Goal: Task Accomplishment & Management: Use online tool/utility

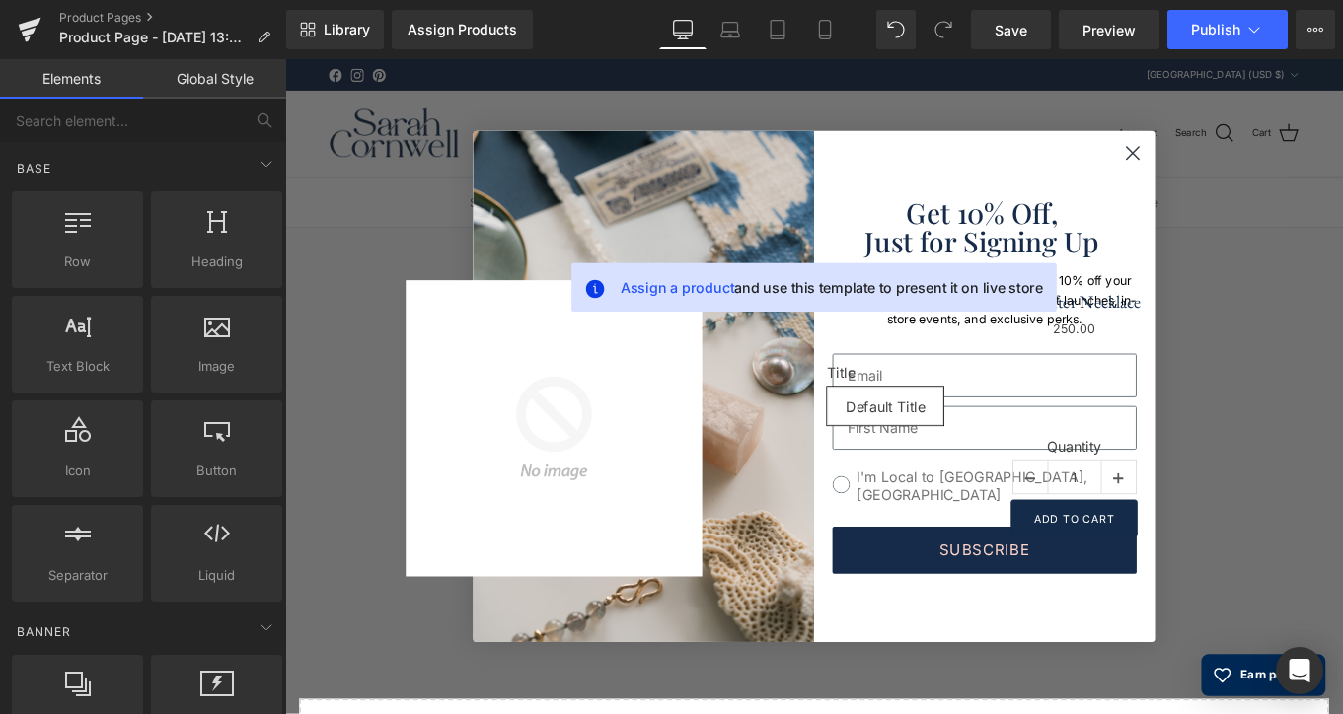
click at [1242, 164] on circle "Close dialog" at bounding box center [1241, 165] width 33 height 33
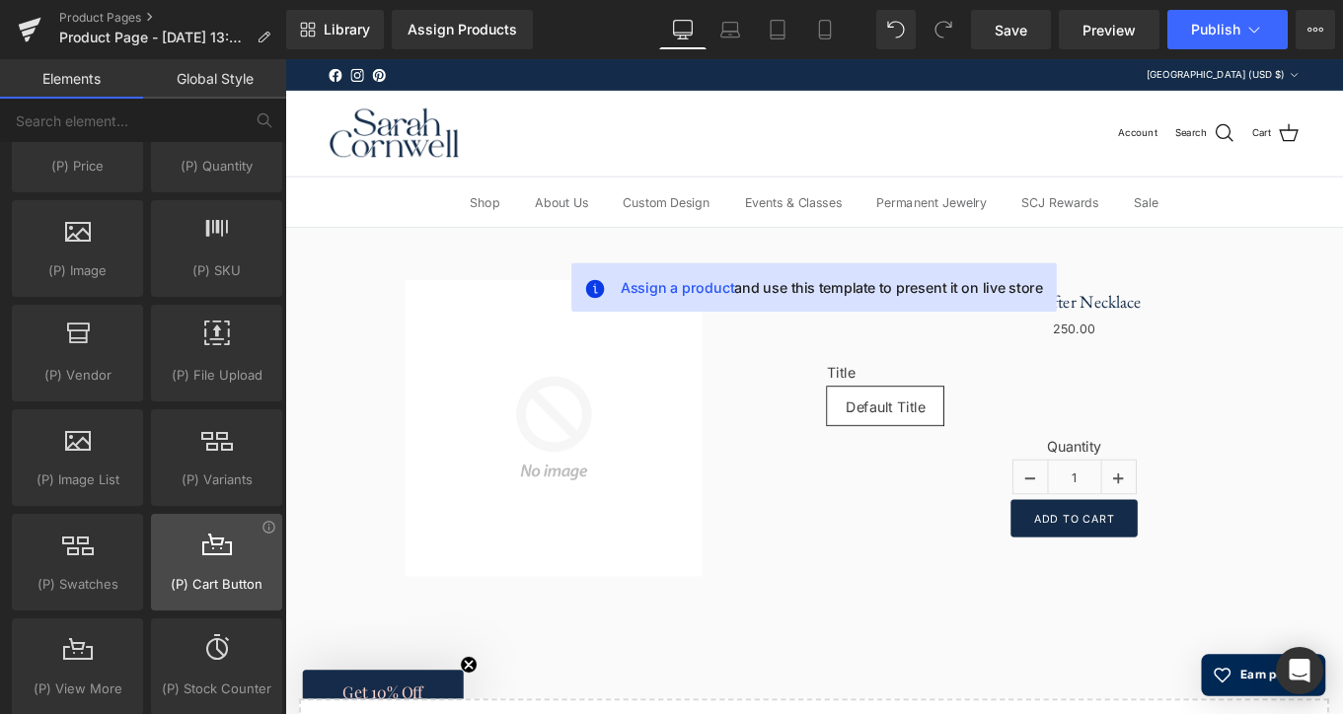
scroll to position [1994, 0]
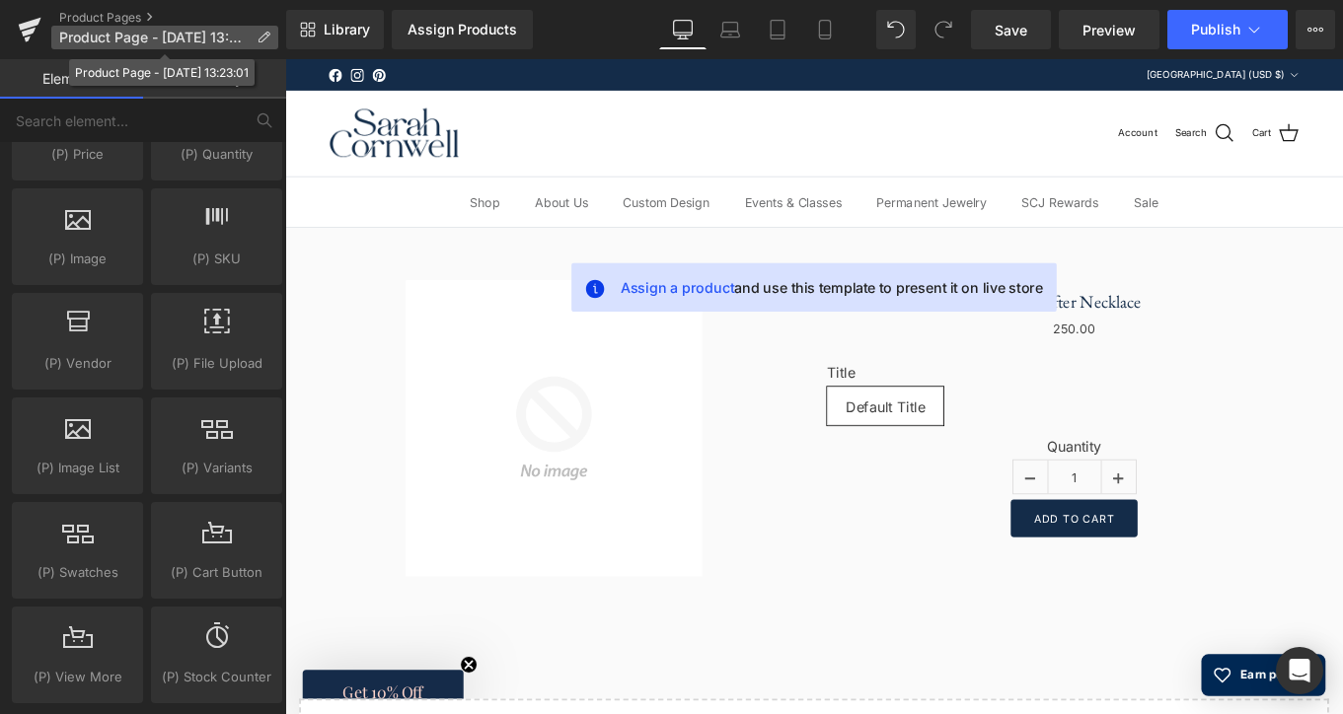
click at [191, 34] on span "Product Page - Sep 30, 13:23:01" at bounding box center [153, 38] width 189 height 16
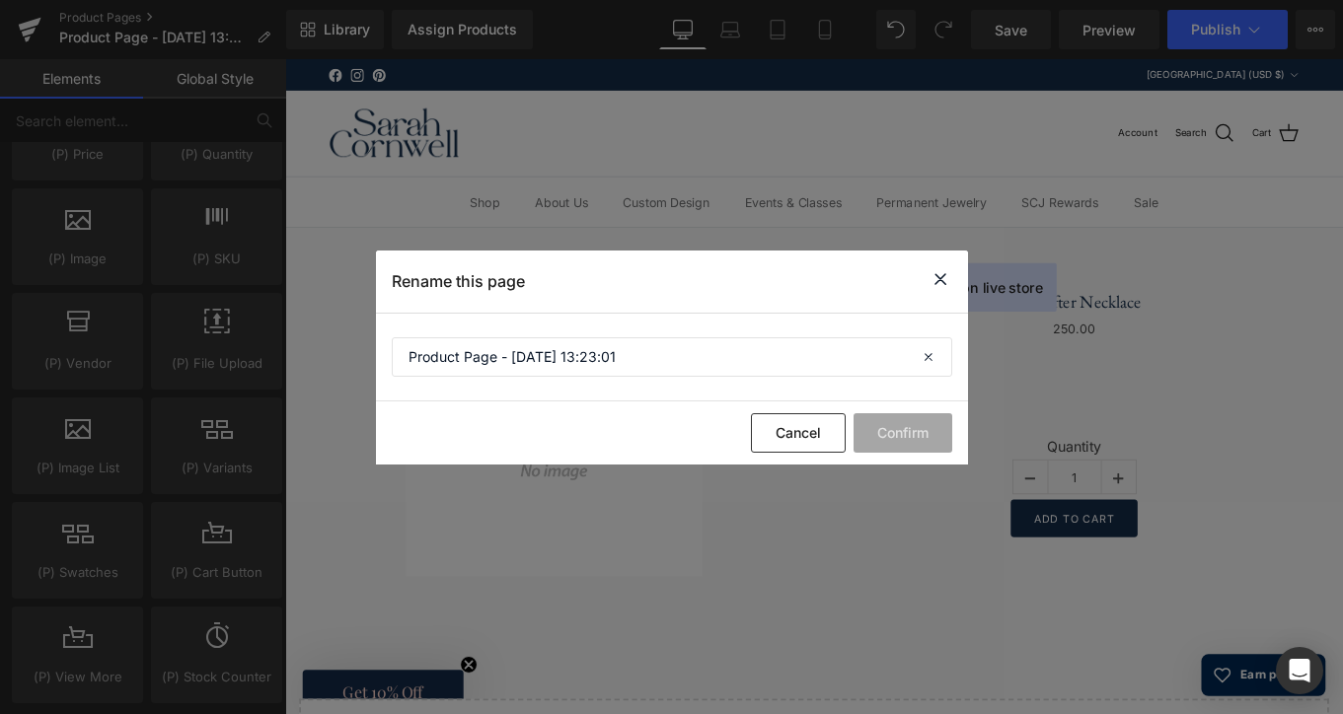
drag, startPoint x: 937, startPoint y: 282, endPoint x: 736, endPoint y: 250, distance: 203.9
click at [937, 282] on icon at bounding box center [940, 279] width 24 height 25
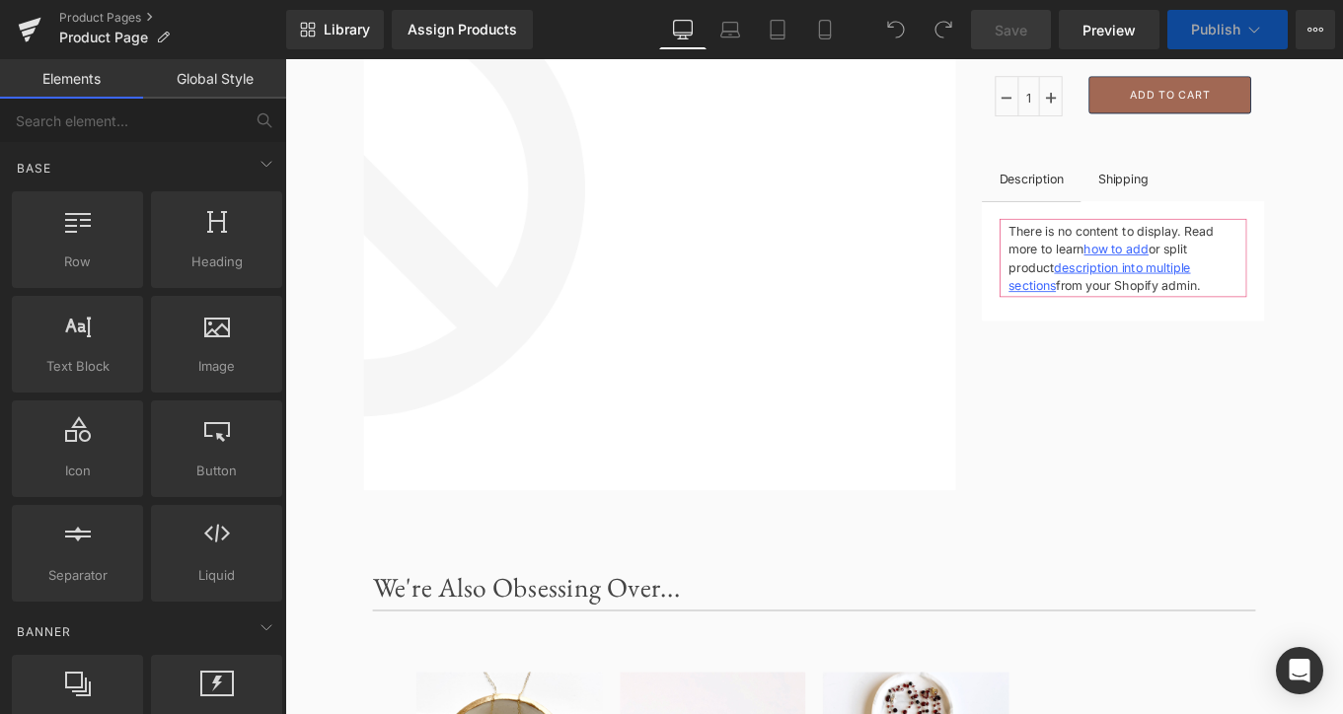
scroll to position [220, 0]
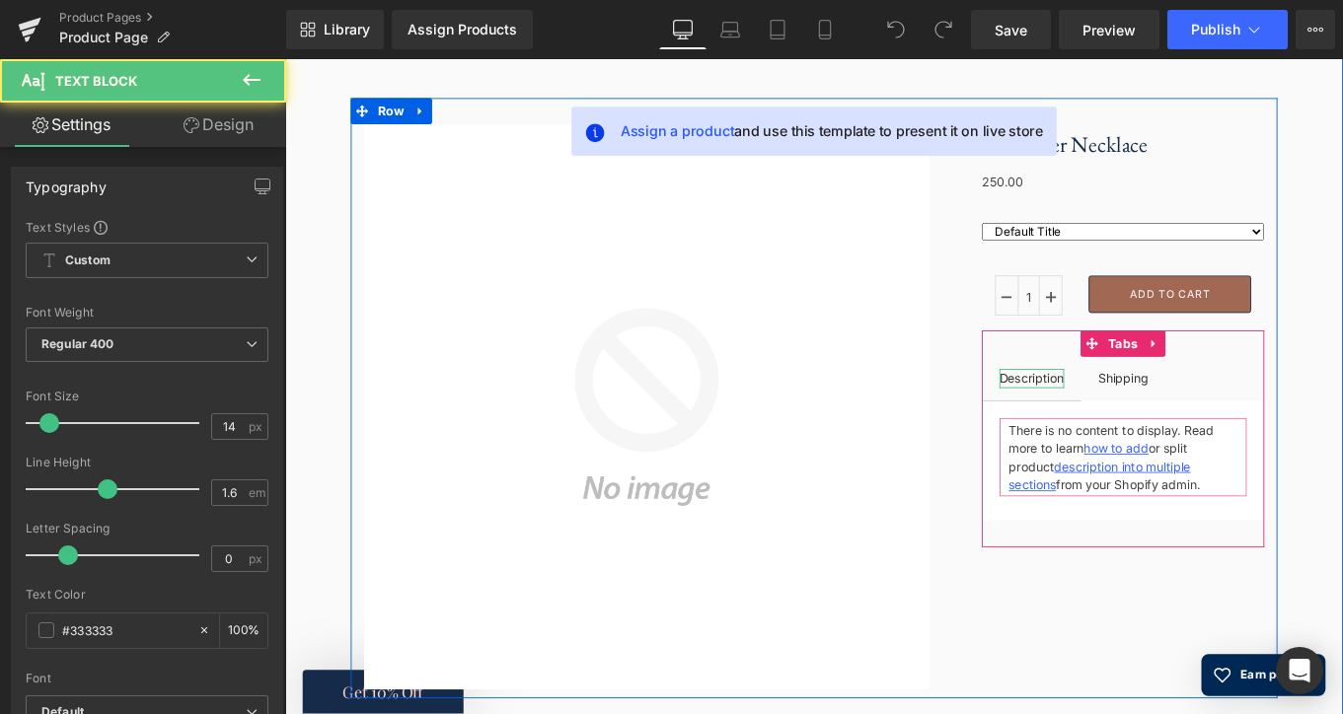
click at [1134, 419] on div "Description" at bounding box center [1127, 420] width 73 height 22
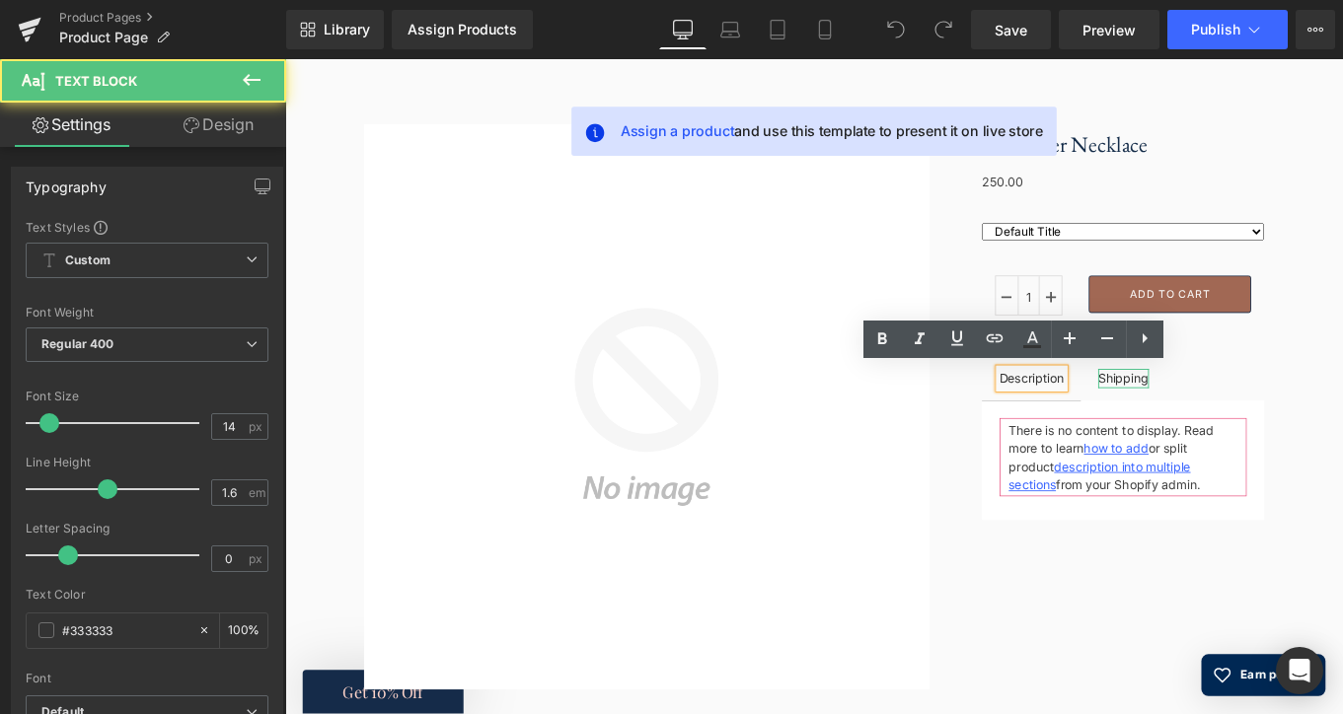
click at [1225, 416] on div "Shipping" at bounding box center [1230, 420] width 57 height 22
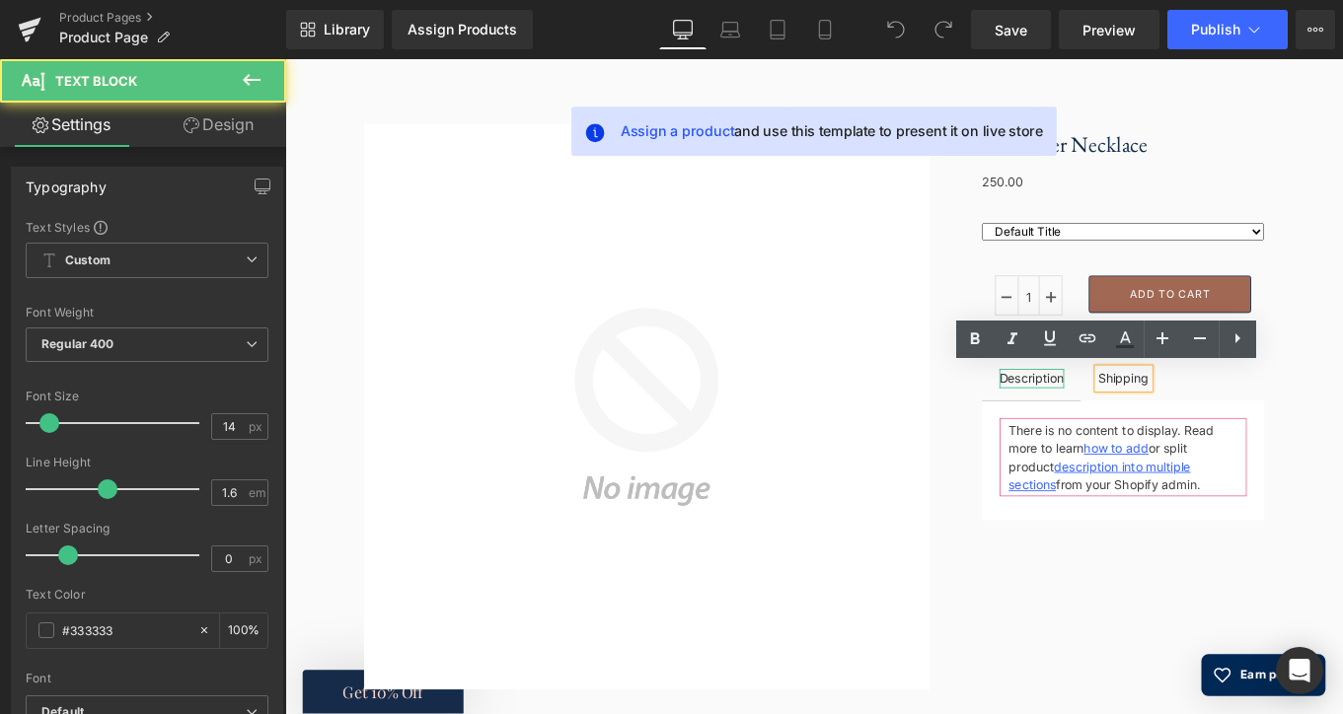
click at [1139, 420] on div "Description" at bounding box center [1127, 420] width 73 height 22
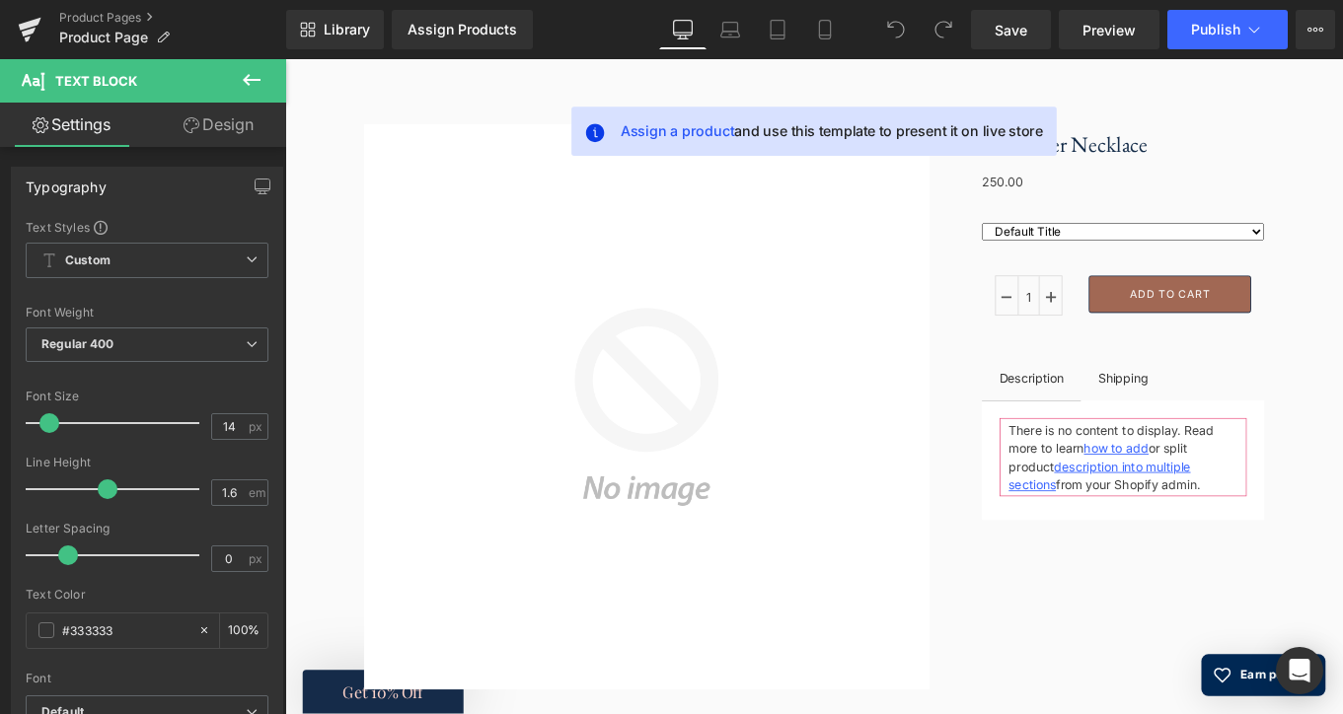
click at [249, 81] on icon at bounding box center [252, 80] width 18 height 12
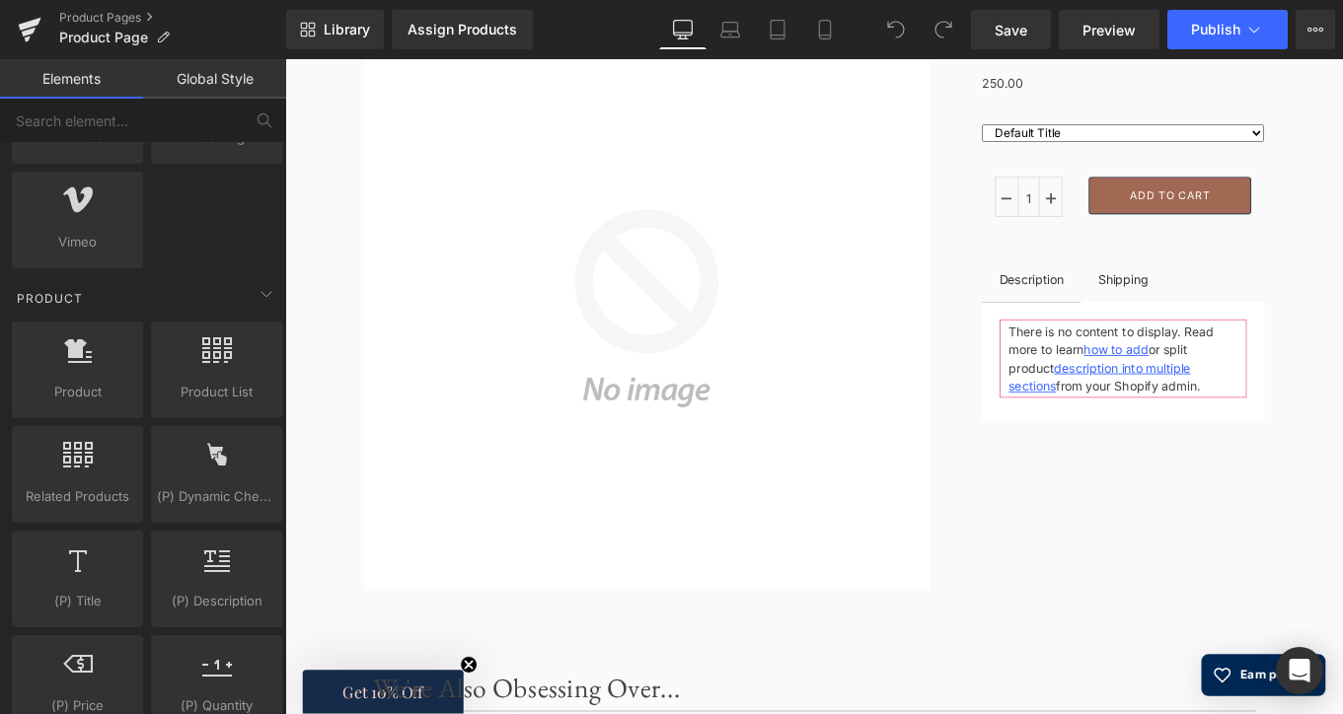
scroll to position [1441, 0]
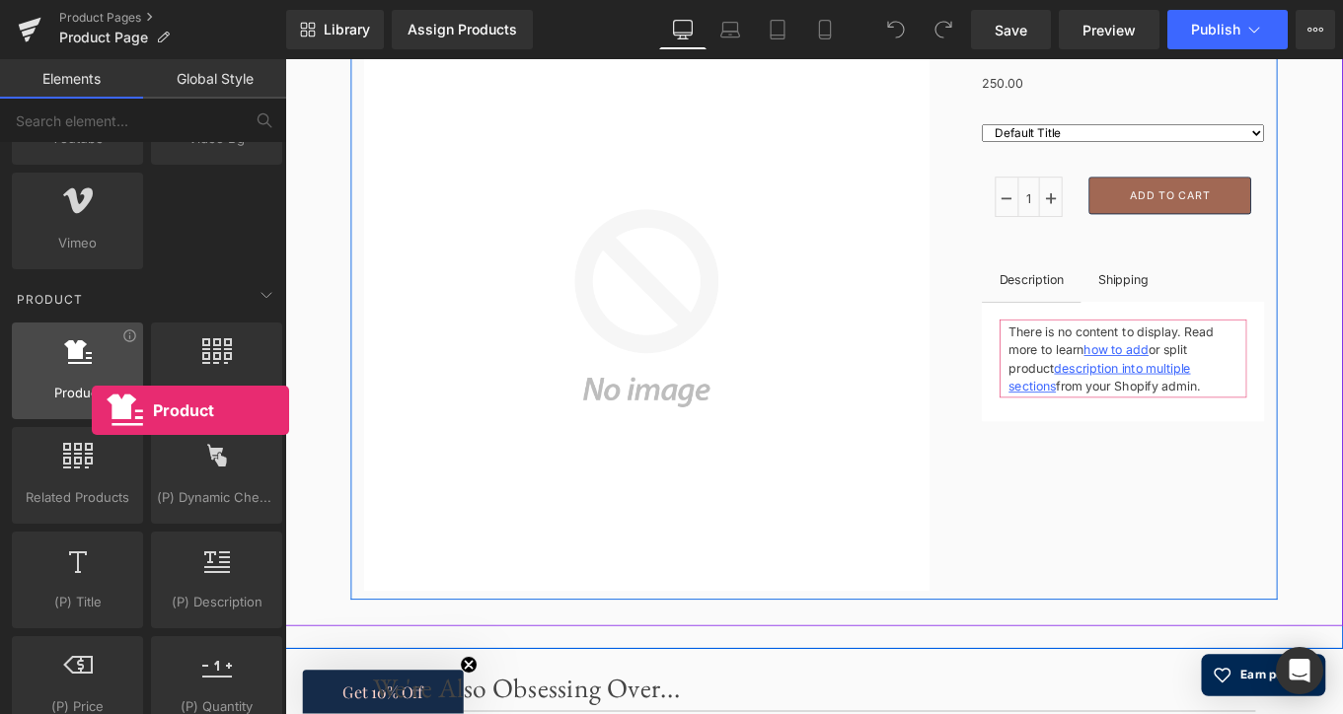
drag, startPoint x: 92, startPoint y: 366, endPoint x: 80, endPoint y: 365, distance: 11.9
click at [80, 365] on div at bounding box center [77, 360] width 119 height 44
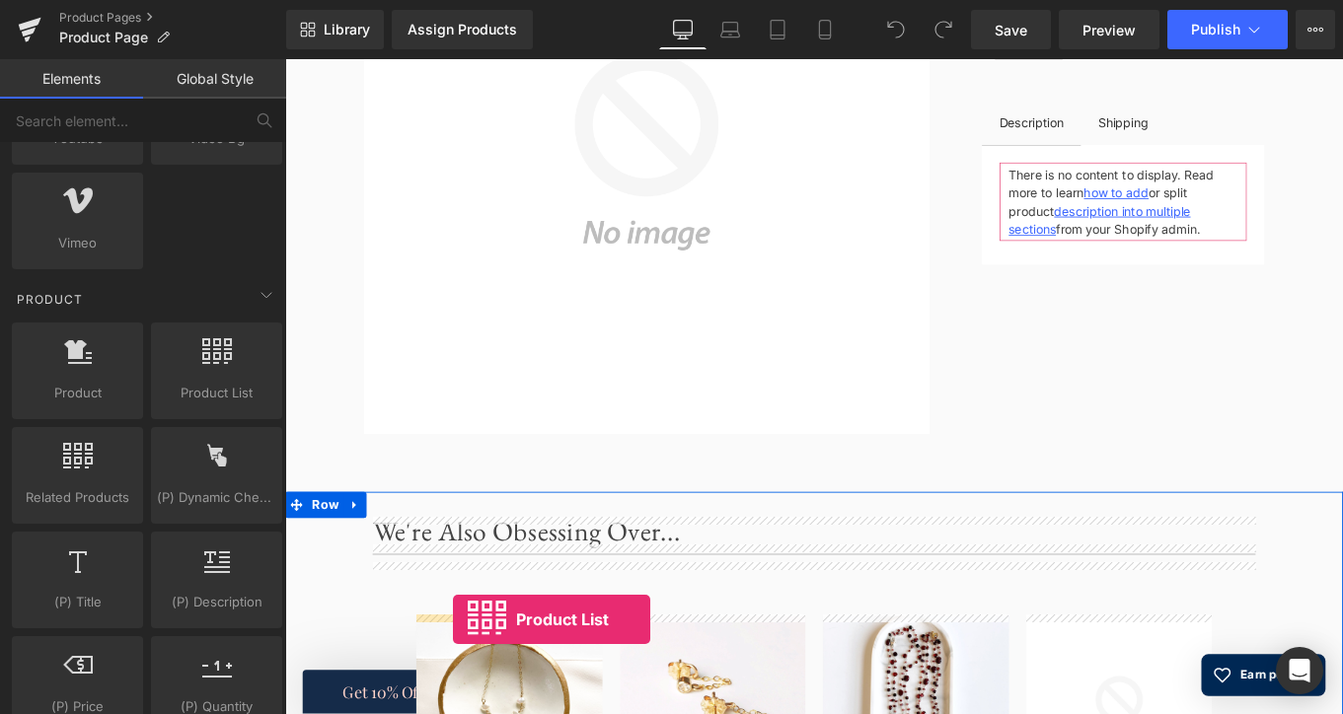
scroll to position [529, 0]
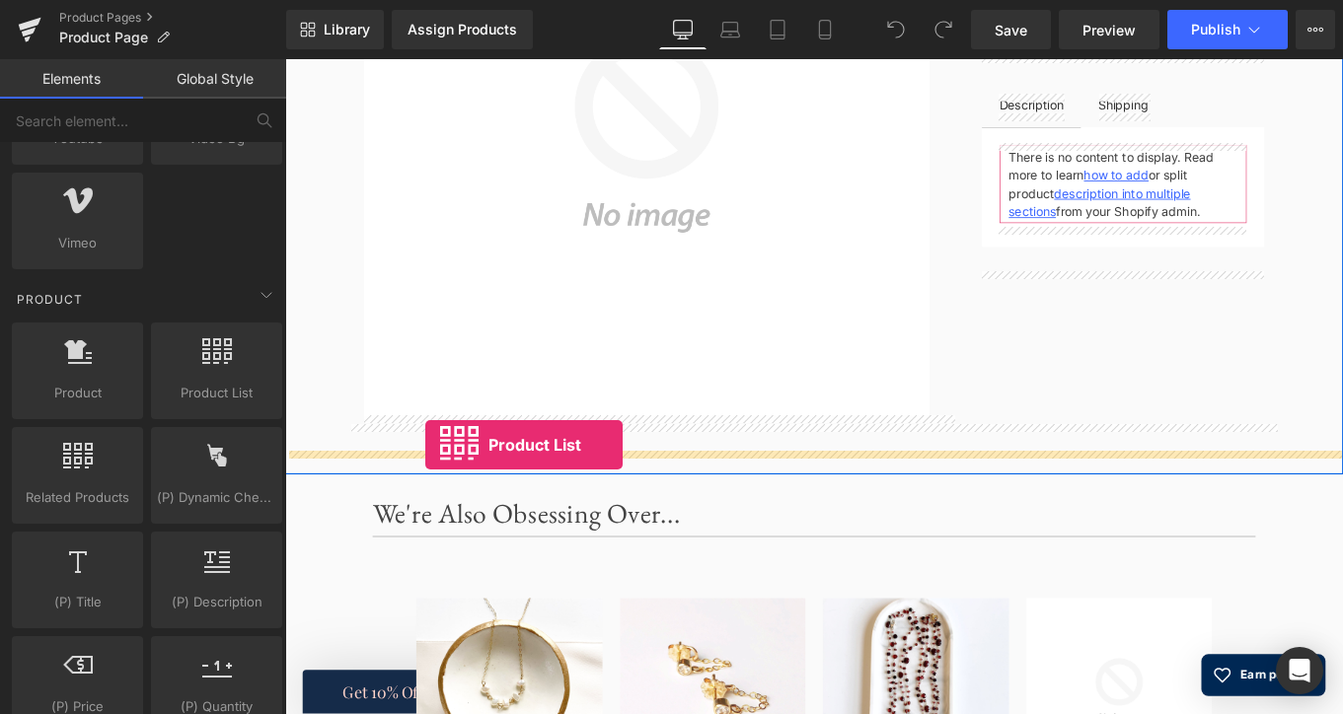
drag, startPoint x: 527, startPoint y: 416, endPoint x: 443, endPoint y: 497, distance: 116.5
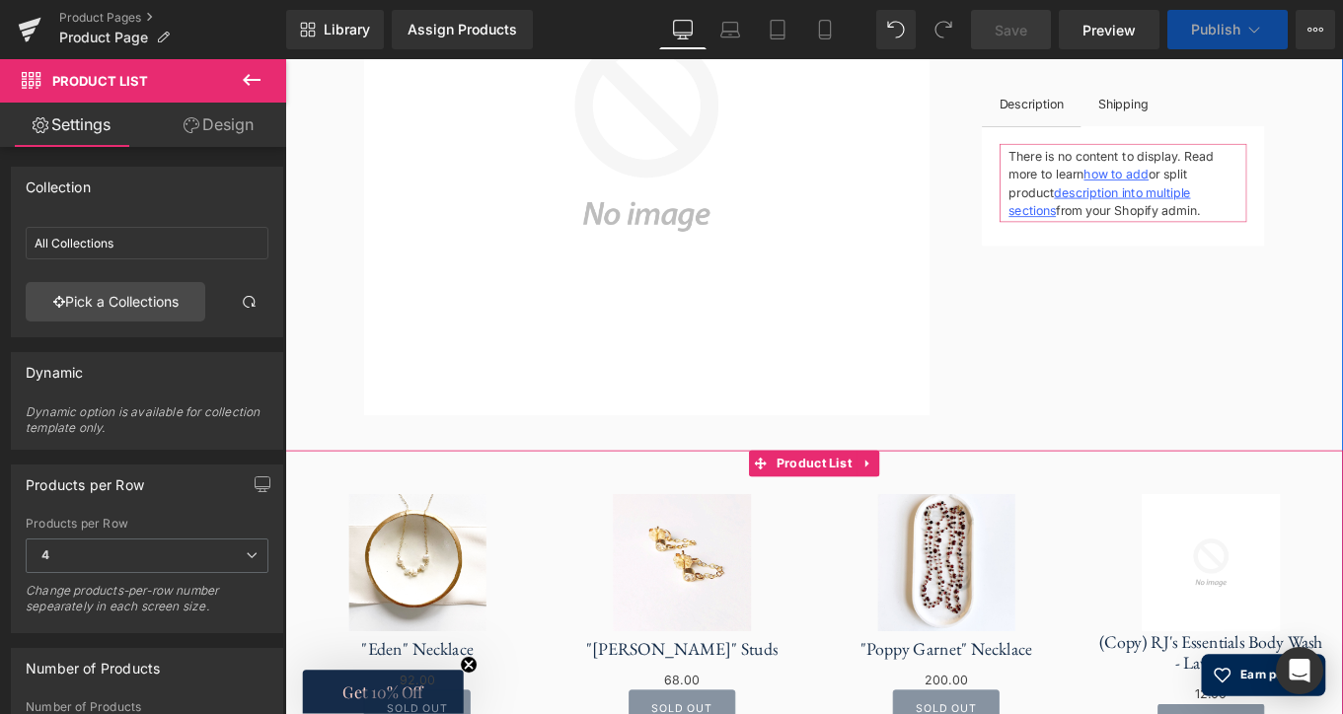
scroll to position [869, 0]
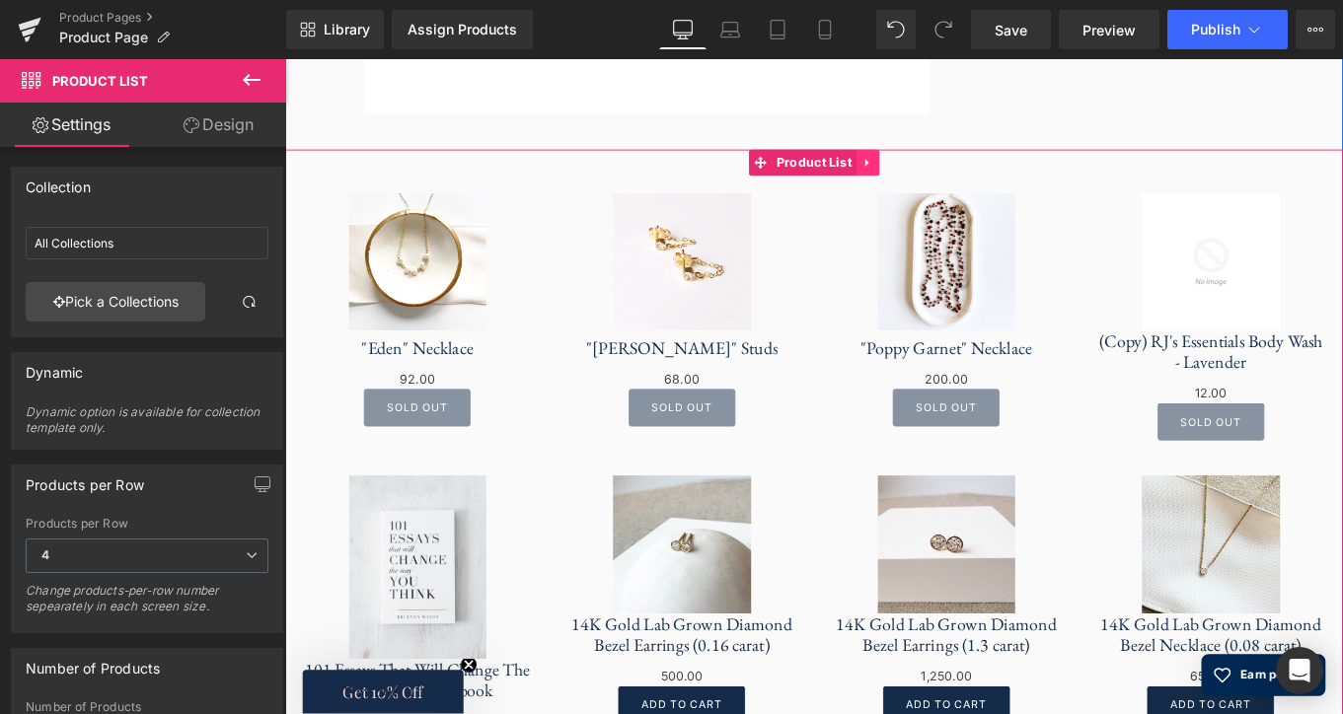
click at [939, 178] on link at bounding box center [942, 177] width 26 height 30
click at [953, 177] on link at bounding box center [955, 177] width 26 height 30
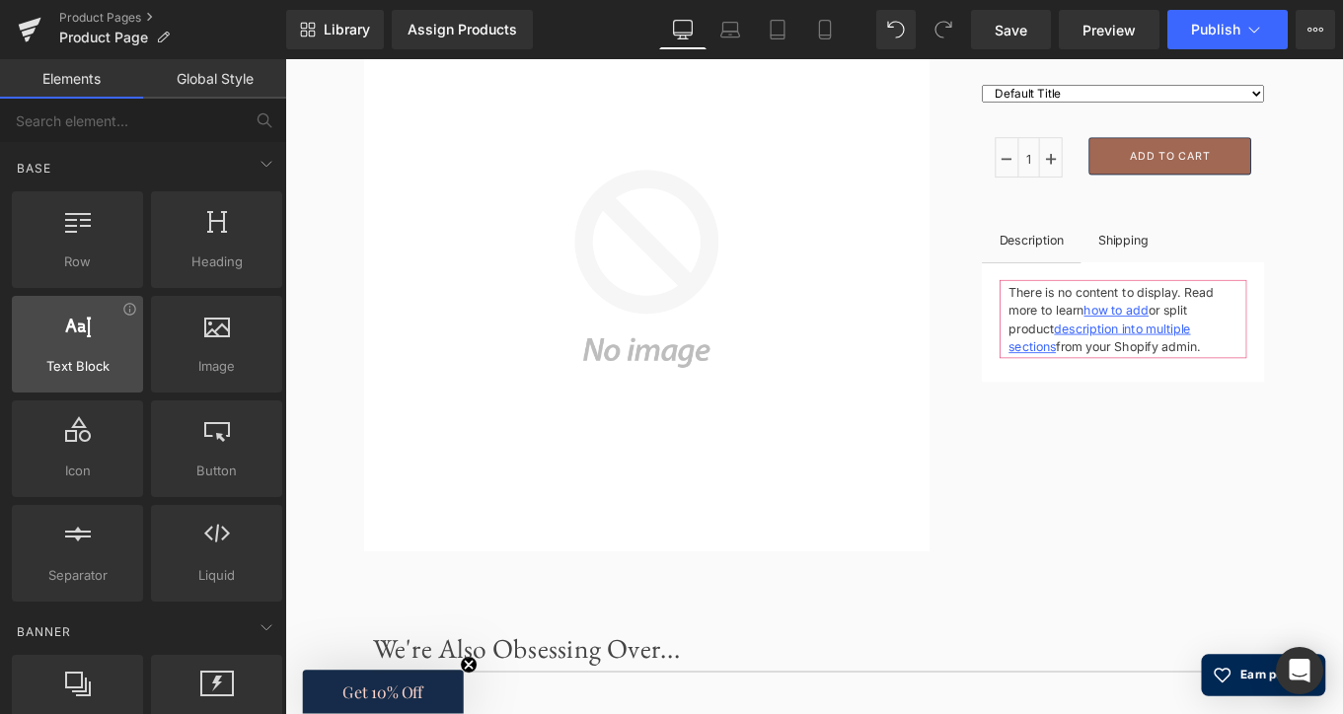
scroll to position [0, 0]
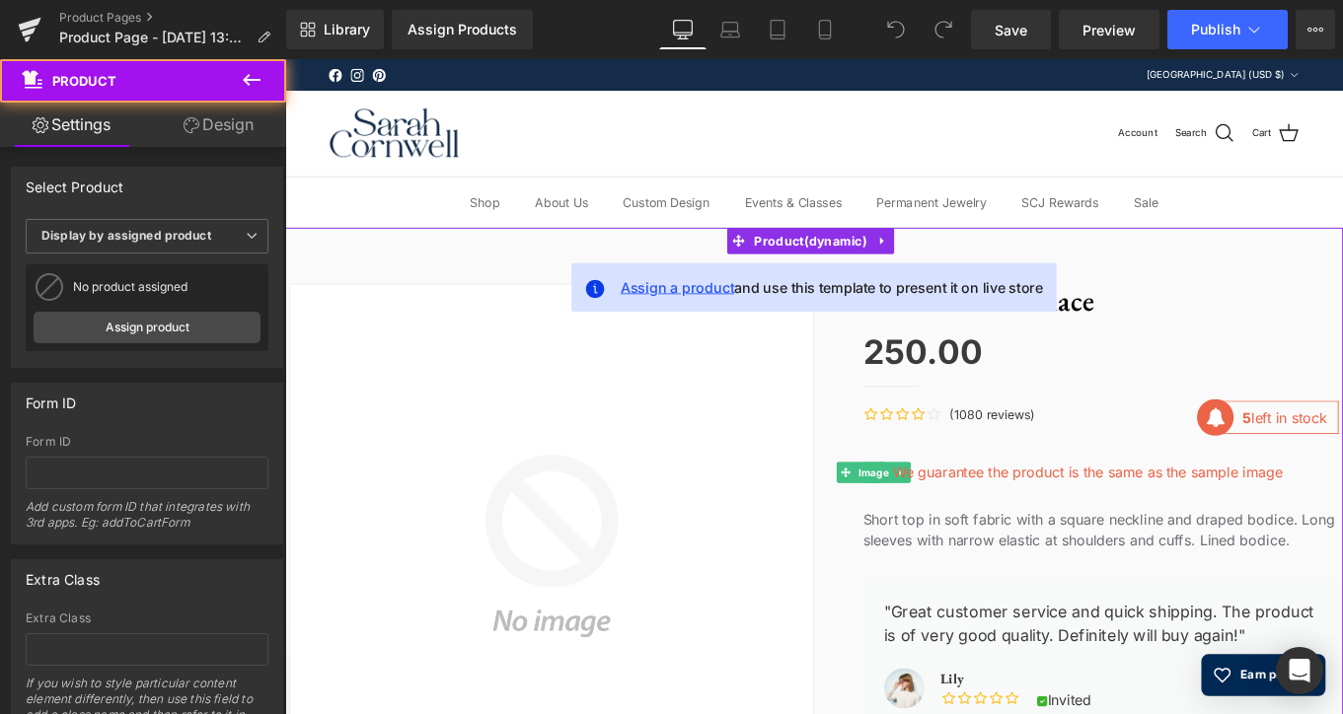
click at [740, 319] on span "Assign a product" at bounding box center [728, 317] width 128 height 20
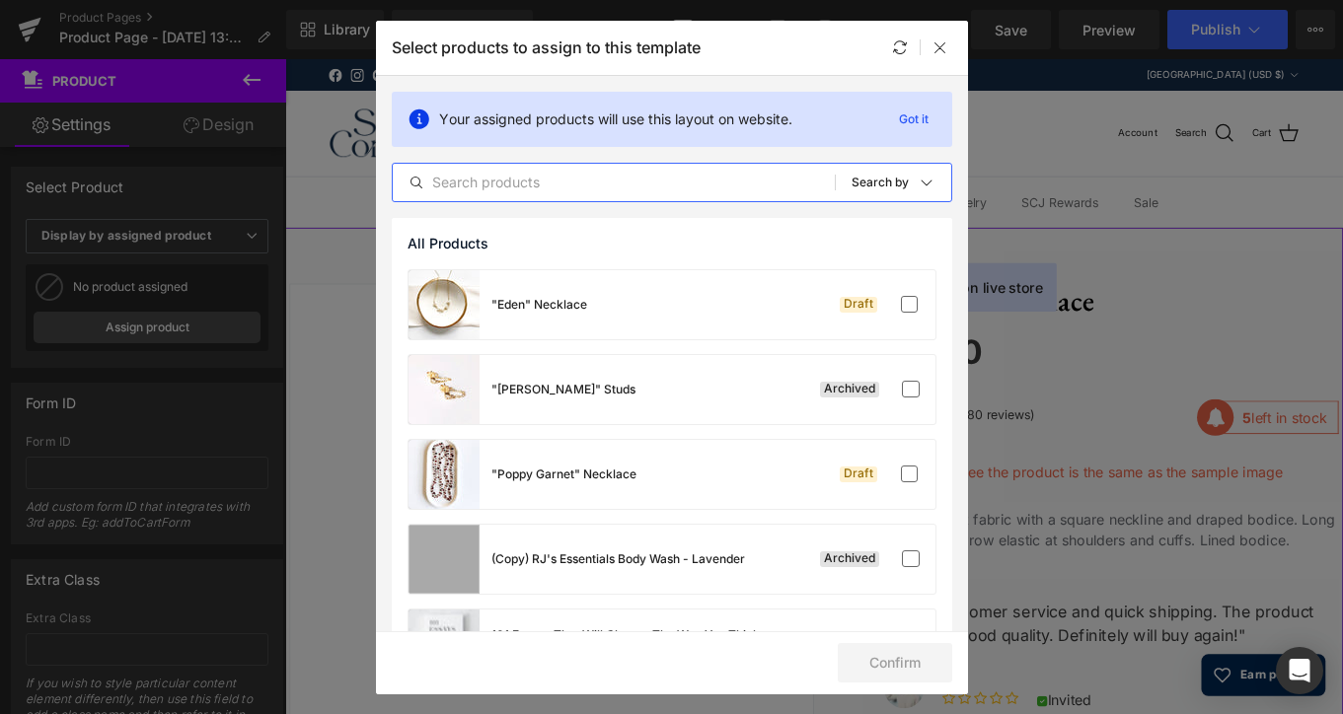
click at [672, 175] on input "text" at bounding box center [614, 183] width 442 height 24
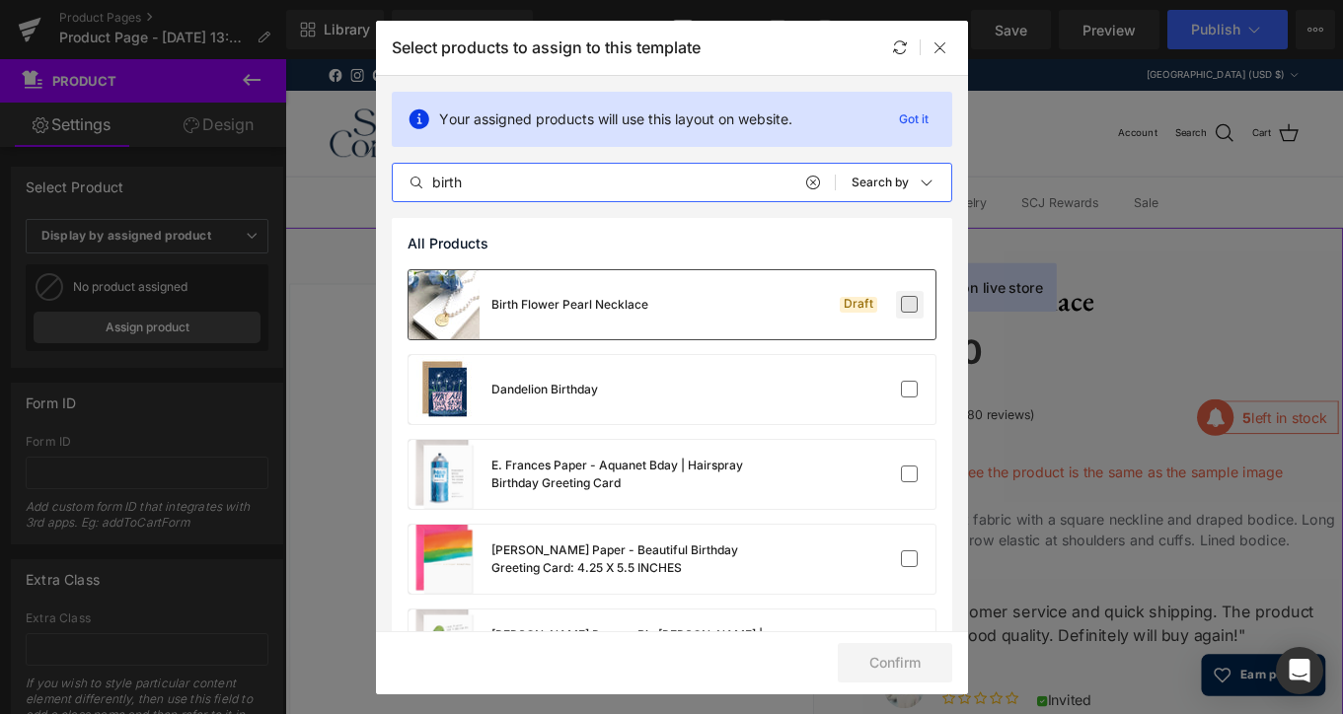
type input "birth"
click at [901, 304] on label at bounding box center [910, 305] width 18 height 18
click at [910, 305] on input "checkbox" at bounding box center [910, 305] width 0 height 0
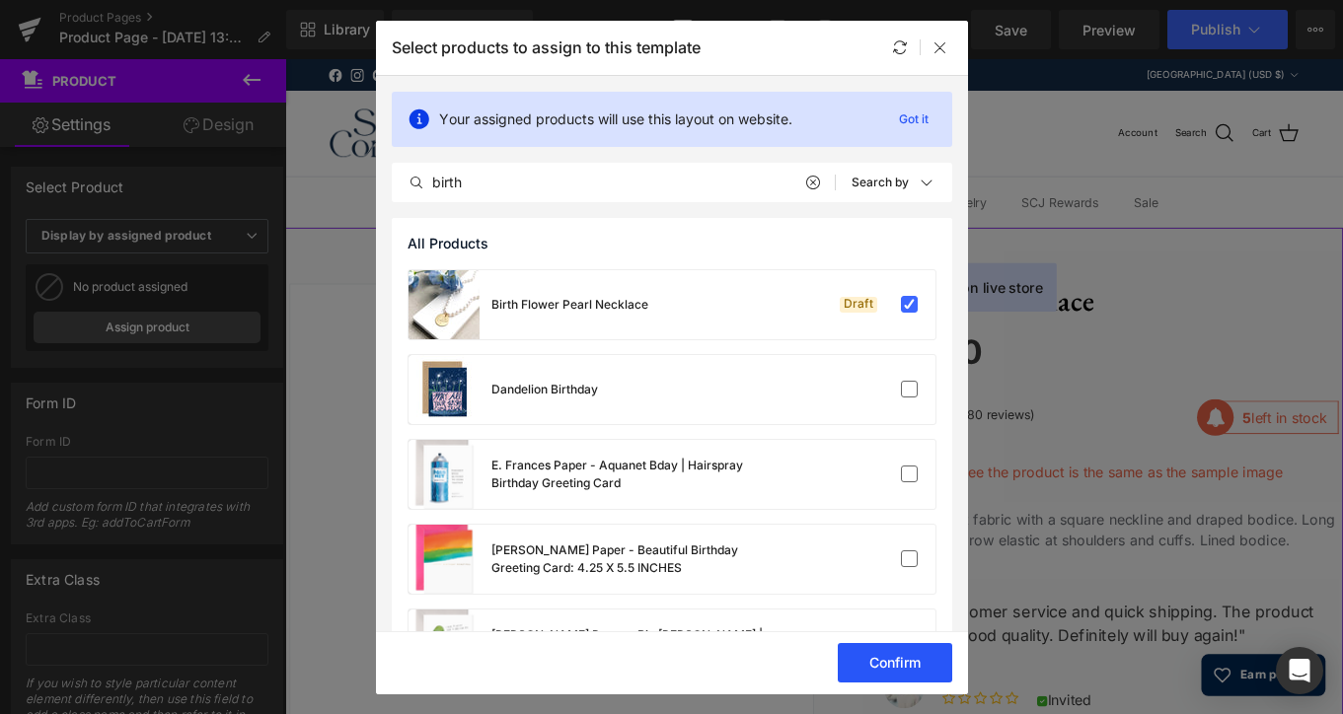
click at [858, 663] on button "Confirm" at bounding box center [894, 662] width 114 height 39
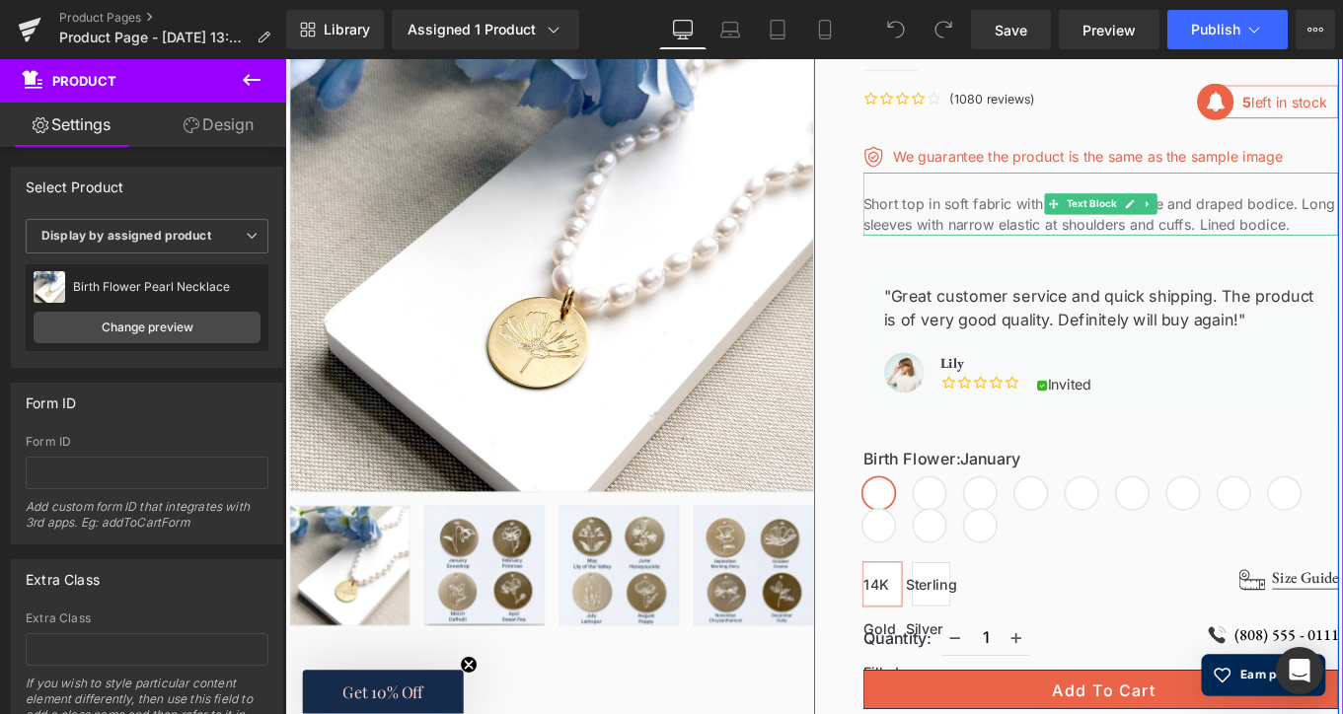
scroll to position [358, 0]
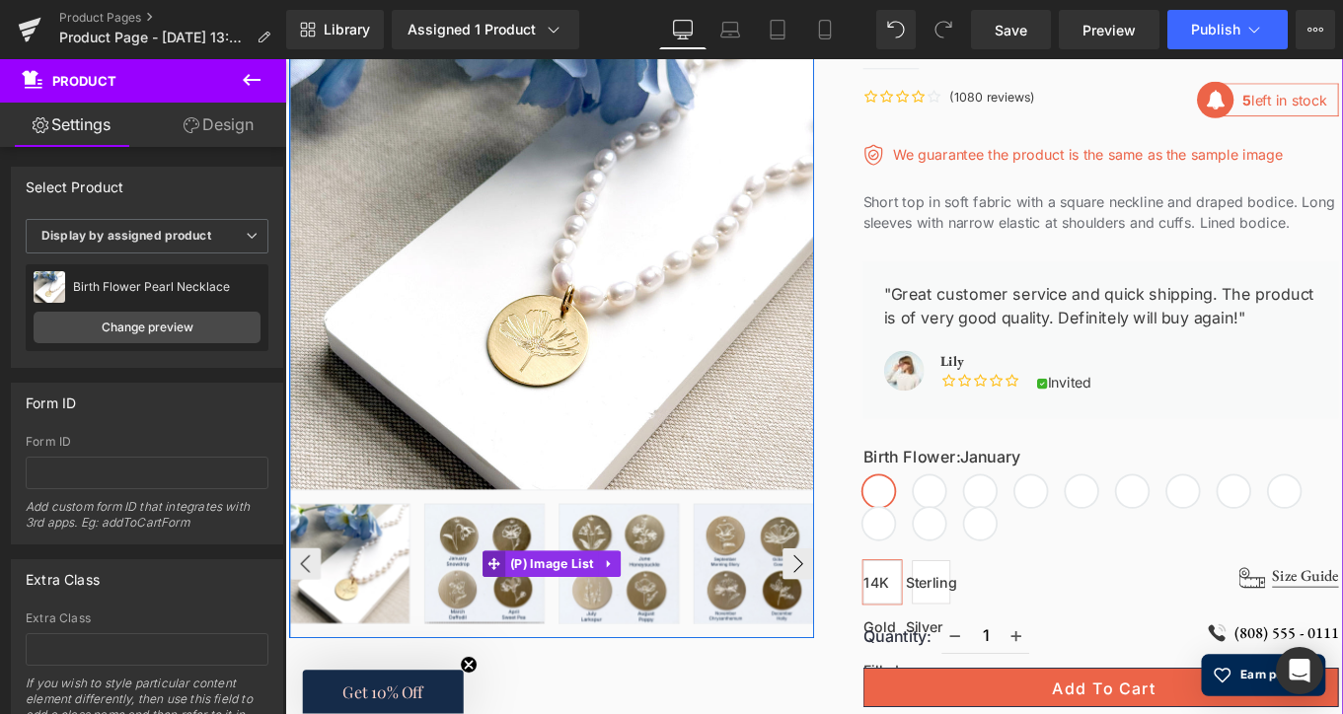
click at [513, 624] on span at bounding box center [521, 630] width 26 height 30
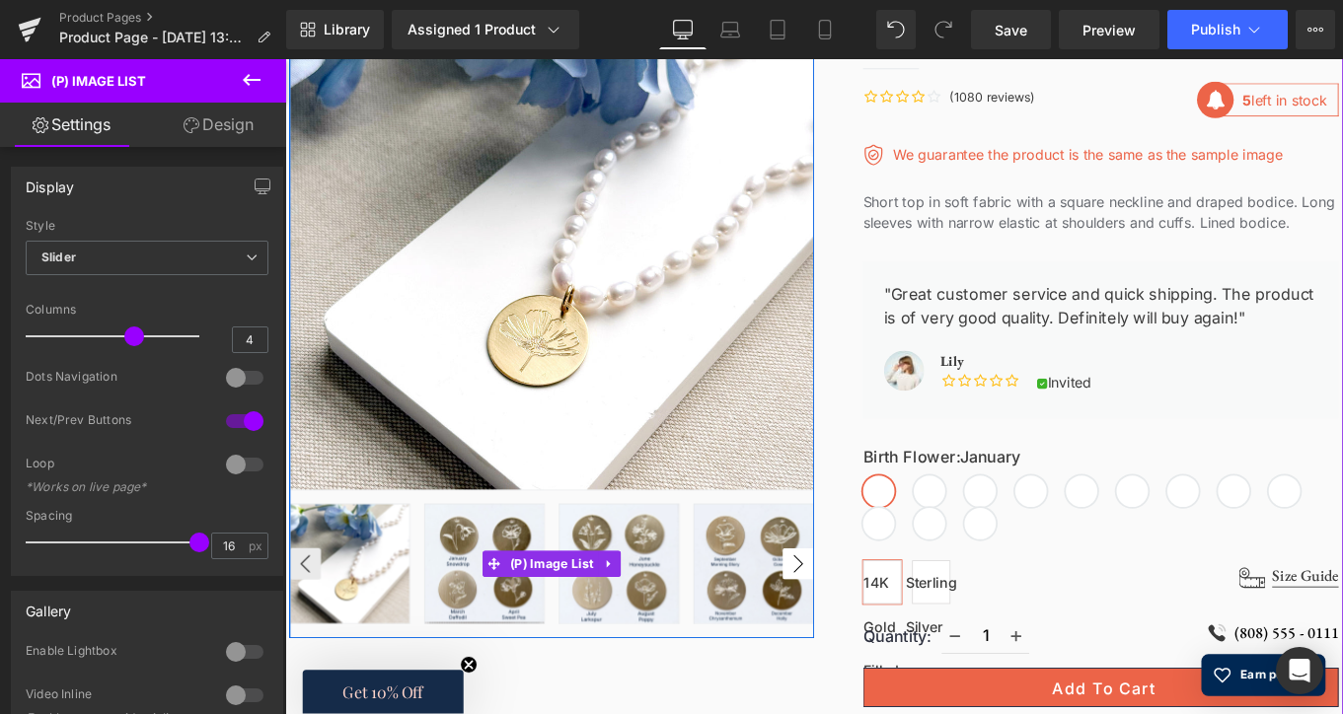
click at [853, 628] on button "›" at bounding box center [864, 630] width 36 height 36
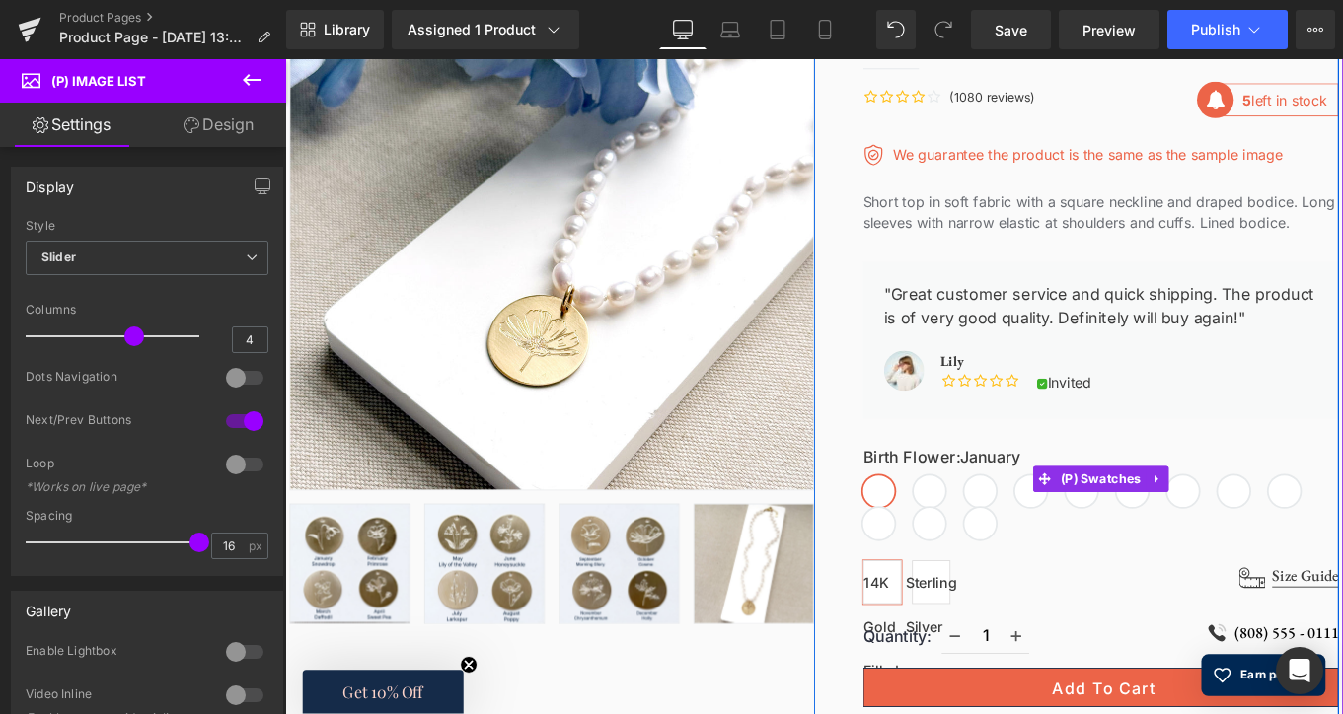
click at [958, 530] on span "January" at bounding box center [955, 548] width 36 height 36
click at [1009, 530] on span "February" at bounding box center [1012, 548] width 36 height 36
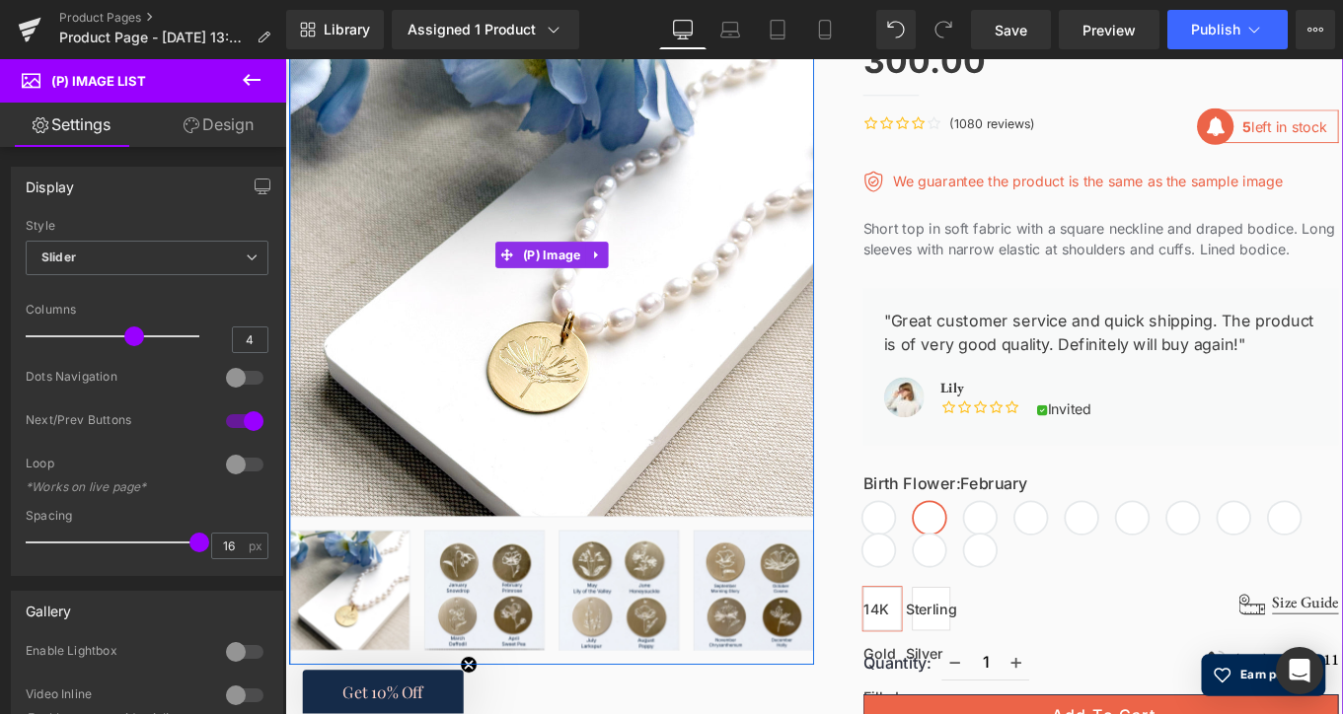
scroll to position [330, 0]
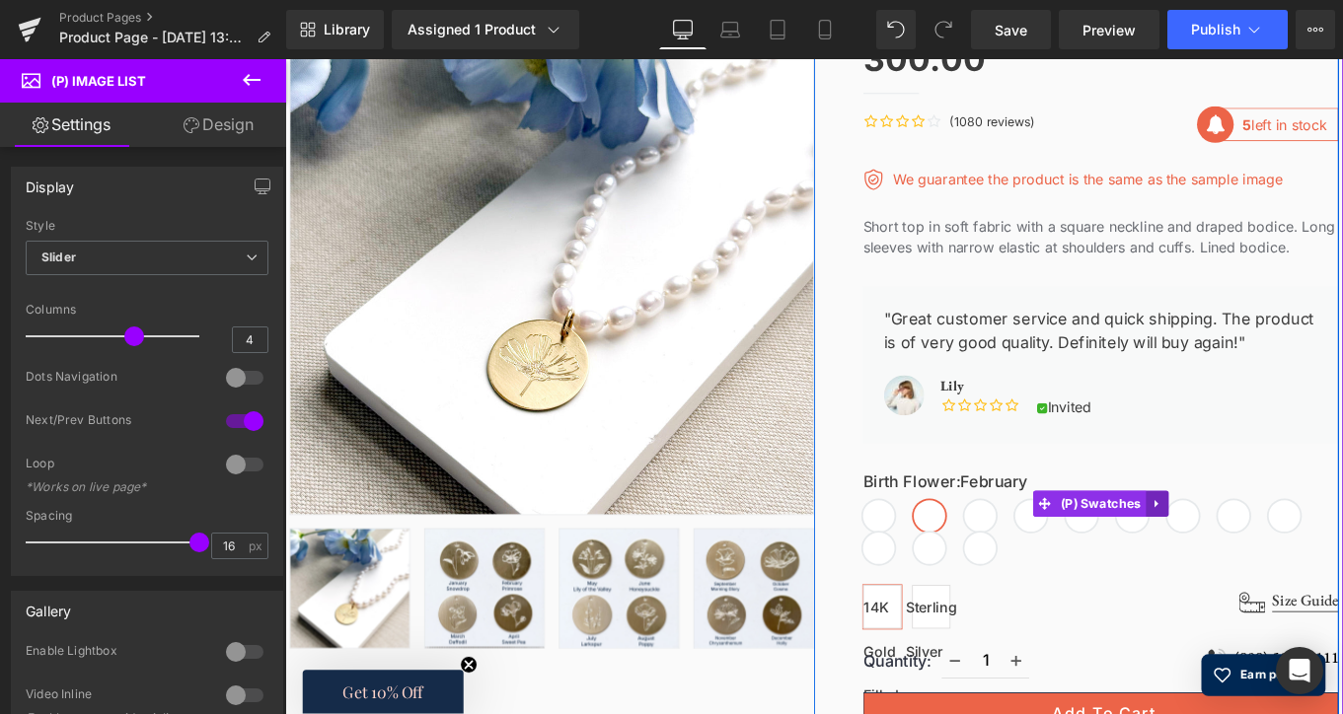
click at [1261, 546] on link at bounding box center [1269, 561] width 26 height 30
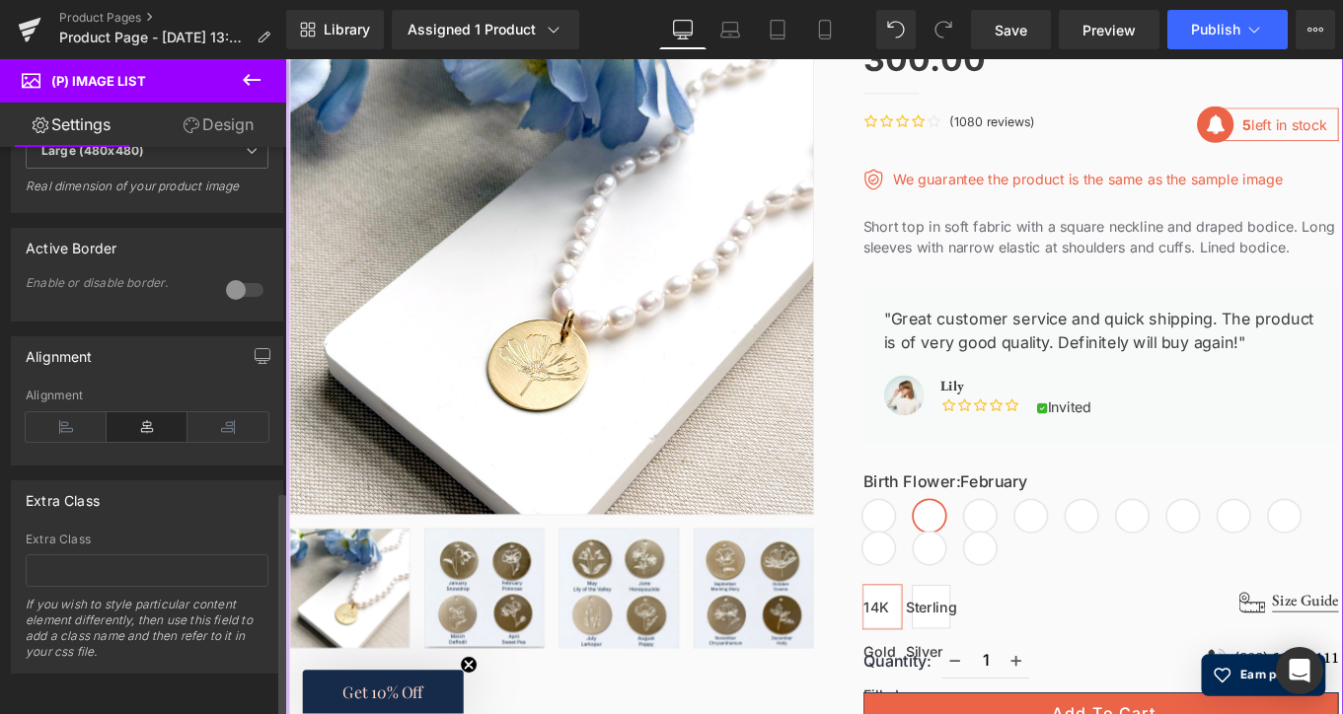
scroll to position [861, 0]
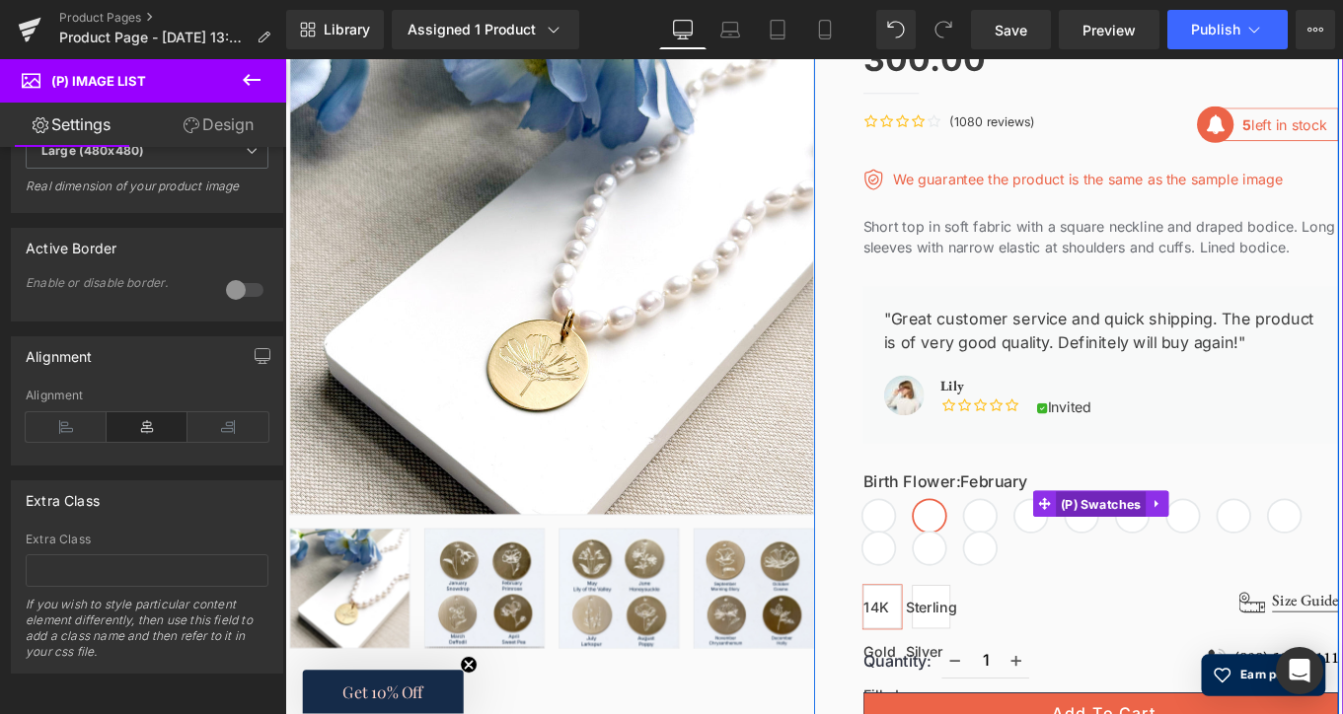
click at [1157, 547] on span "(P) Swatches" at bounding box center [1206, 562] width 102 height 30
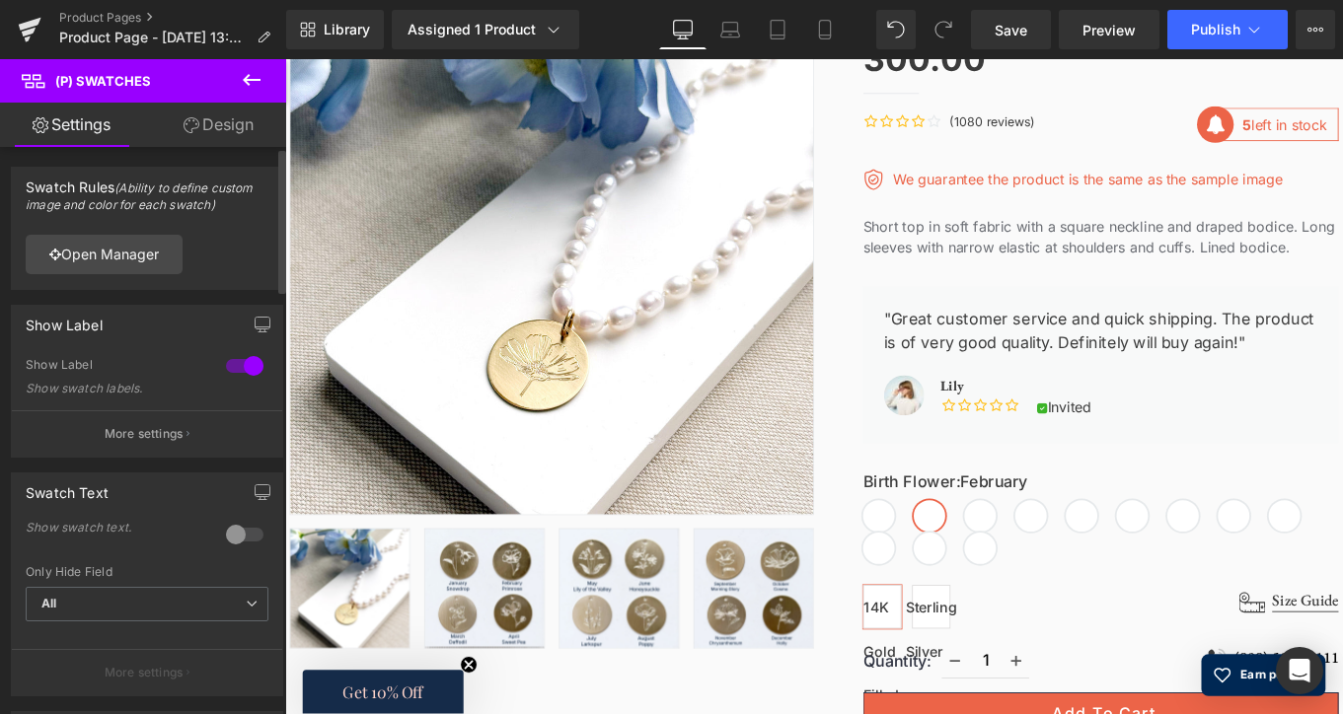
scroll to position [0, 0]
click at [210, 133] on link "Design" at bounding box center [218, 125] width 143 height 44
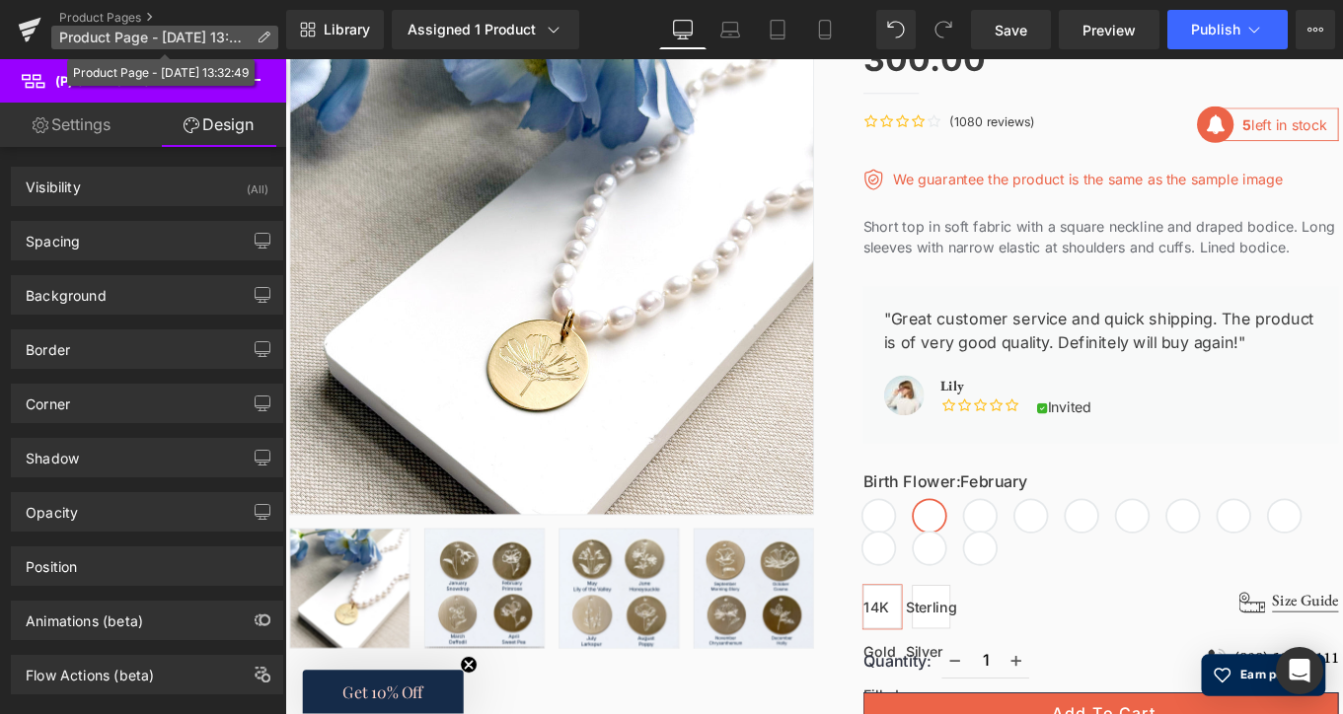
click at [265, 34] on icon at bounding box center [263, 38] width 14 height 14
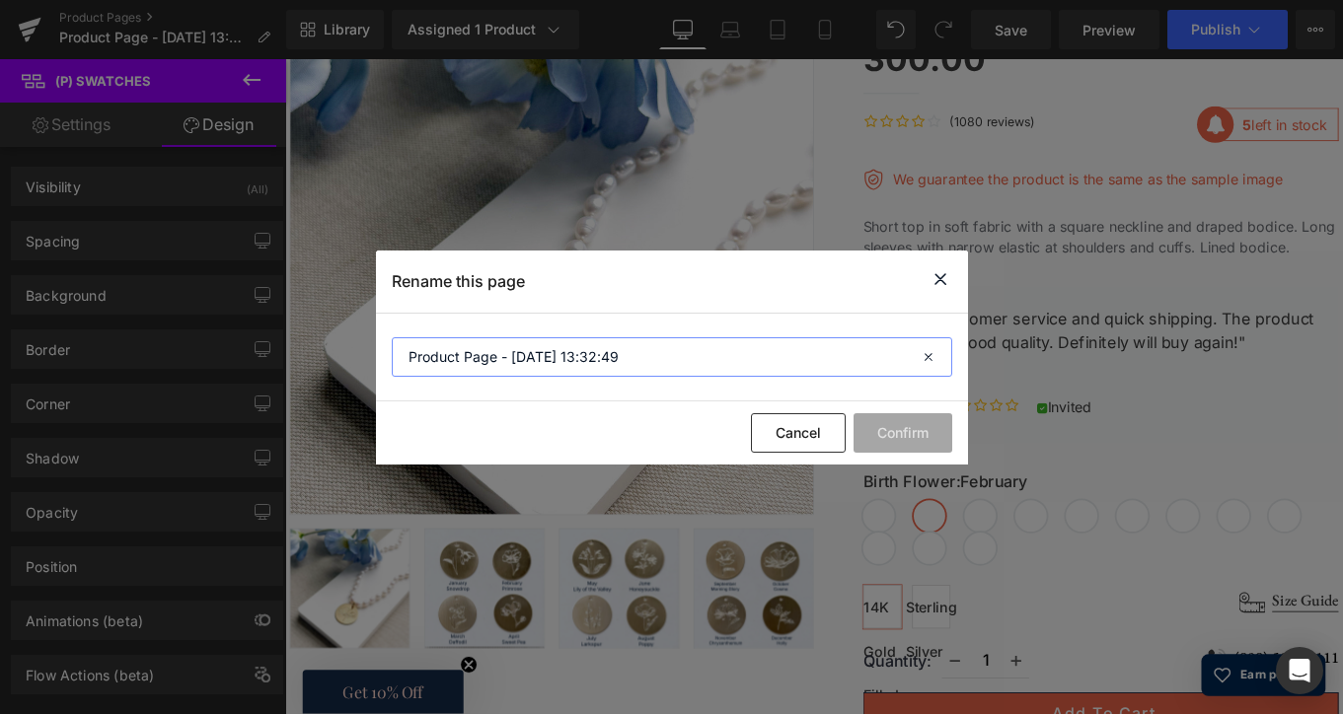
click at [582, 350] on input "Product Page - Sep 30, 13:32:49" at bounding box center [672, 356] width 560 height 39
type input "Birth Flower"
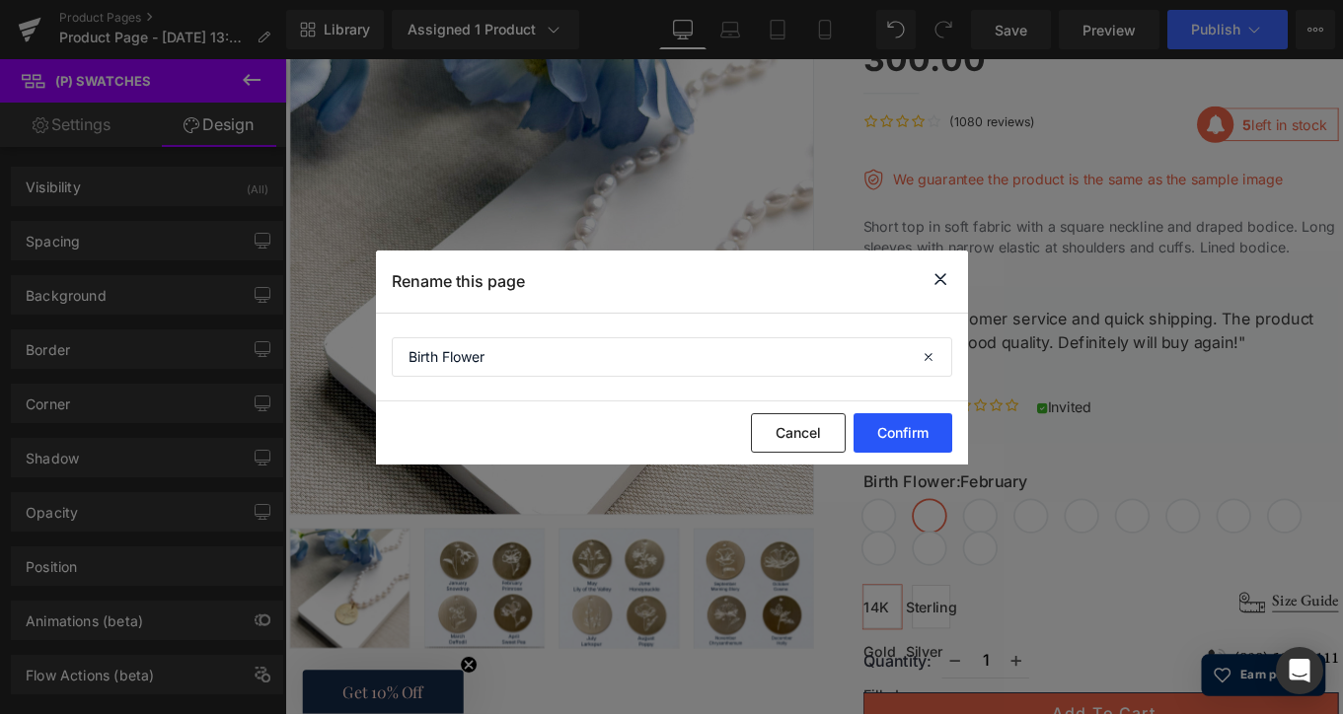
click at [868, 442] on button "Confirm" at bounding box center [902, 432] width 99 height 39
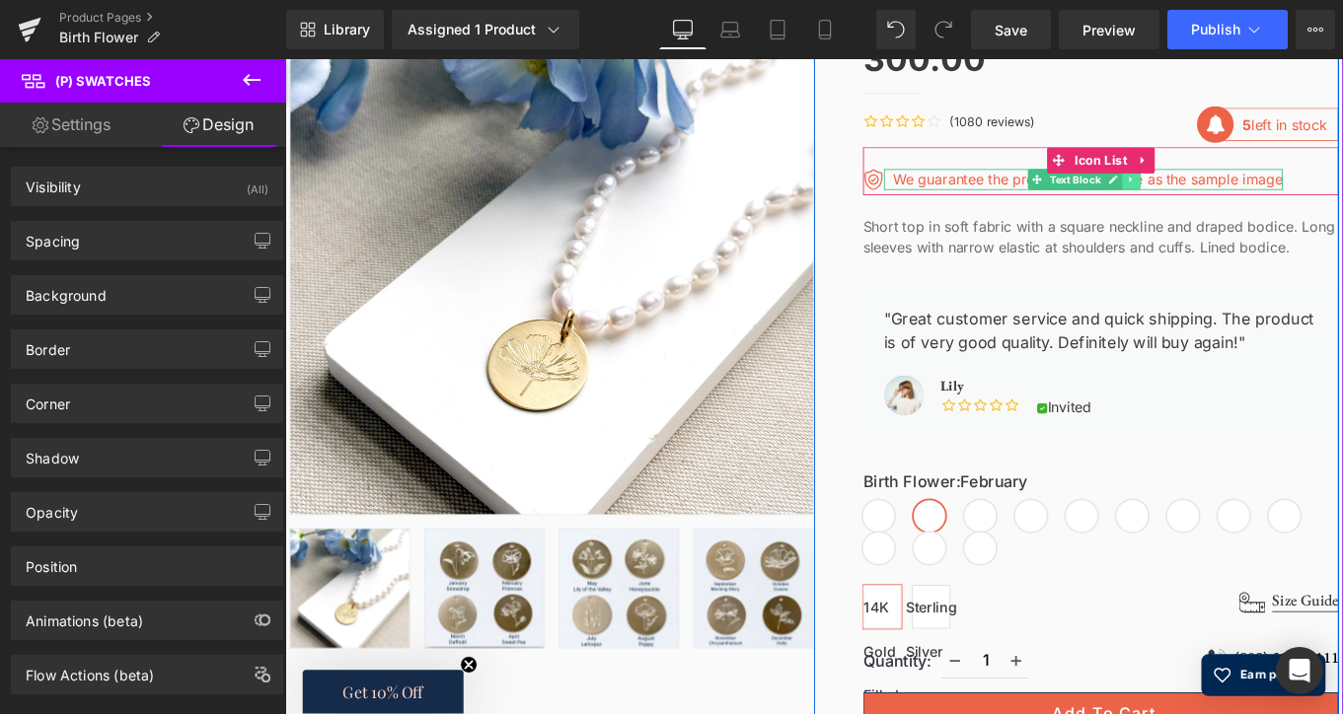
click at [1239, 192] on link at bounding box center [1239, 195] width 21 height 24
click at [1248, 191] on link at bounding box center [1250, 195] width 21 height 24
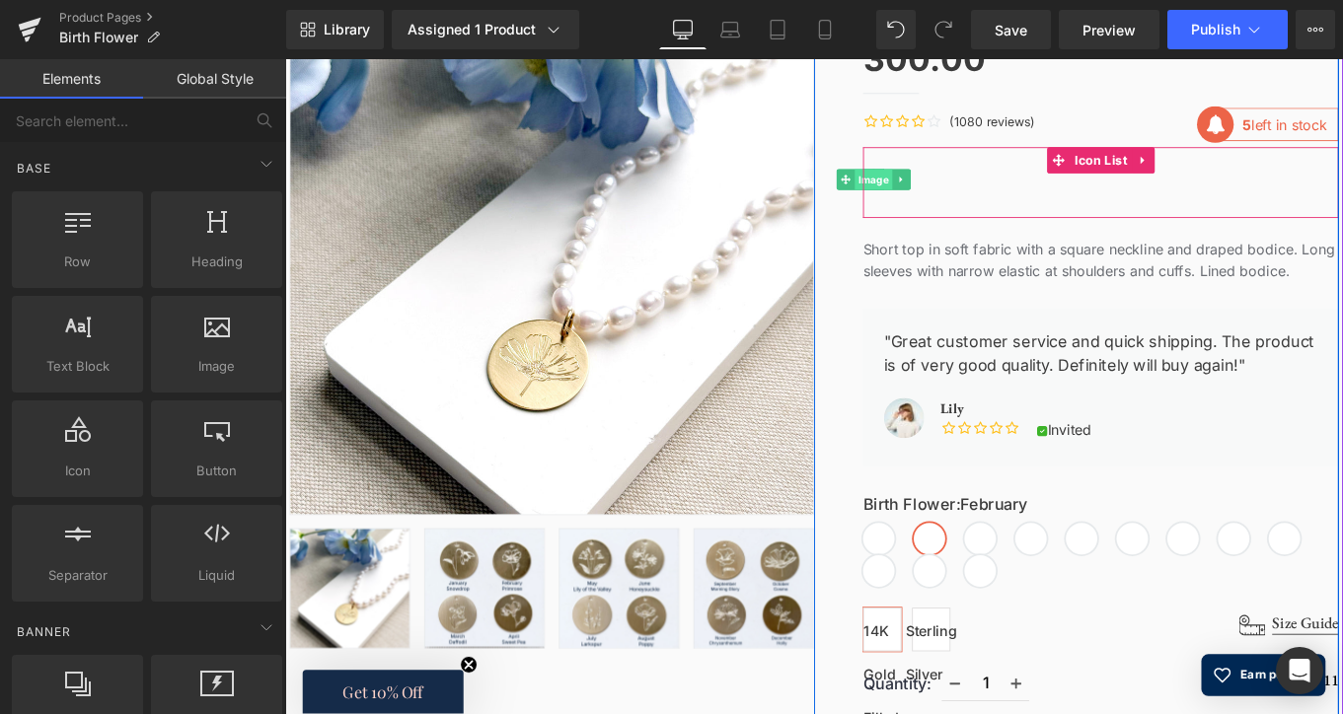
click at [949, 194] on span "Image" at bounding box center [949, 195] width 42 height 24
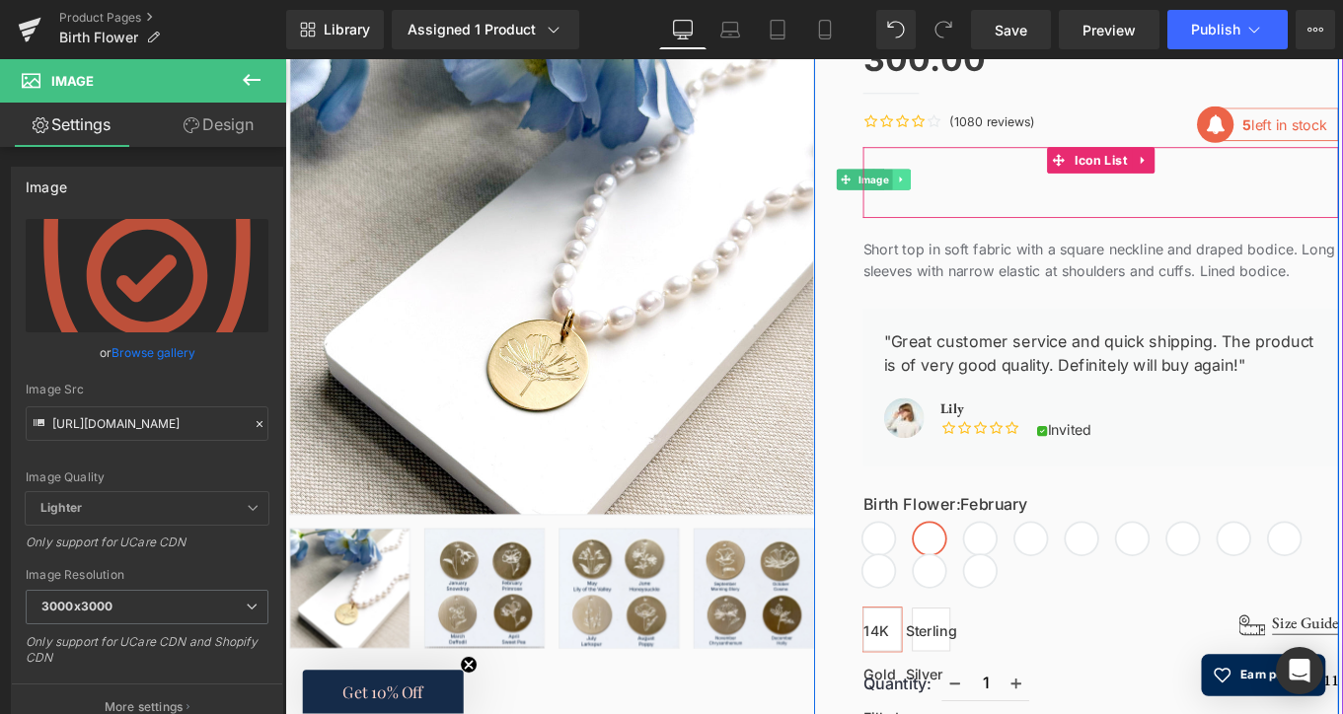
click at [970, 187] on link at bounding box center [980, 195] width 21 height 24
click at [987, 185] on link at bounding box center [991, 195] width 21 height 24
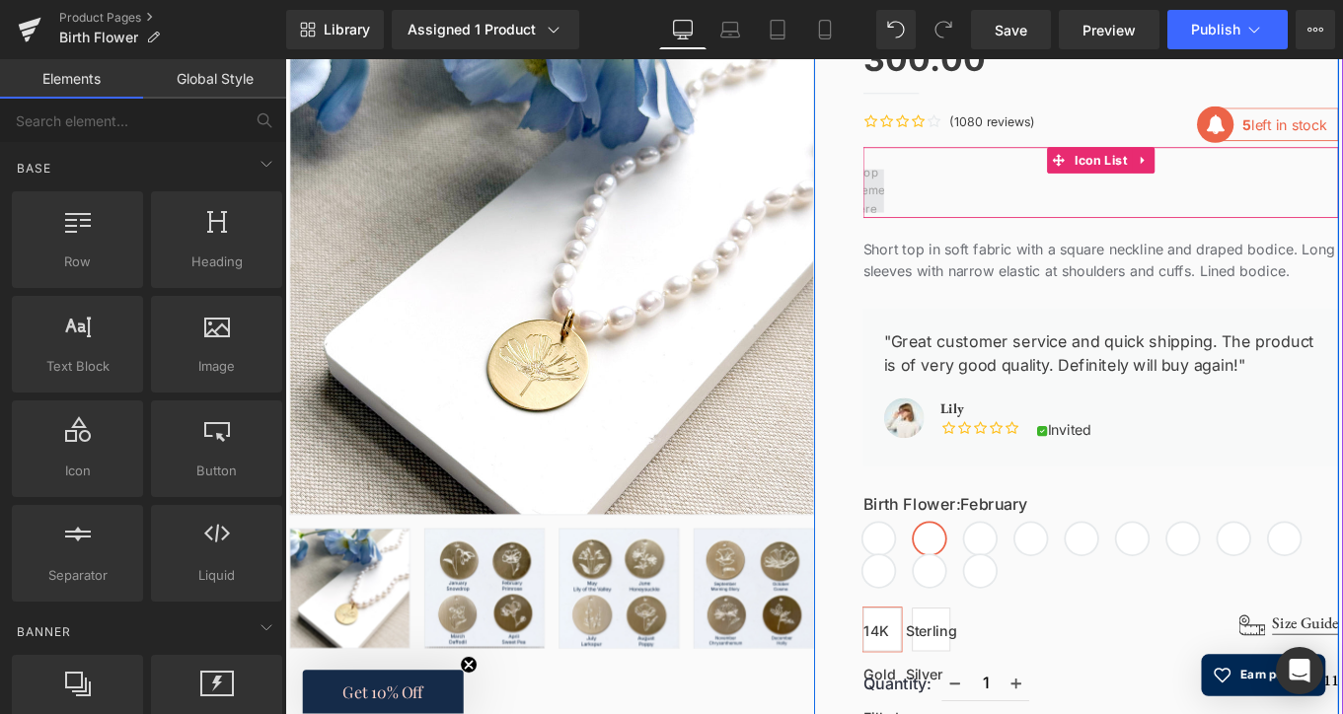
click at [948, 199] on span at bounding box center [948, 207] width 63 height 71
click at [1251, 167] on link at bounding box center [1253, 174] width 26 height 30
click at [1262, 167] on link at bounding box center [1266, 174] width 26 height 30
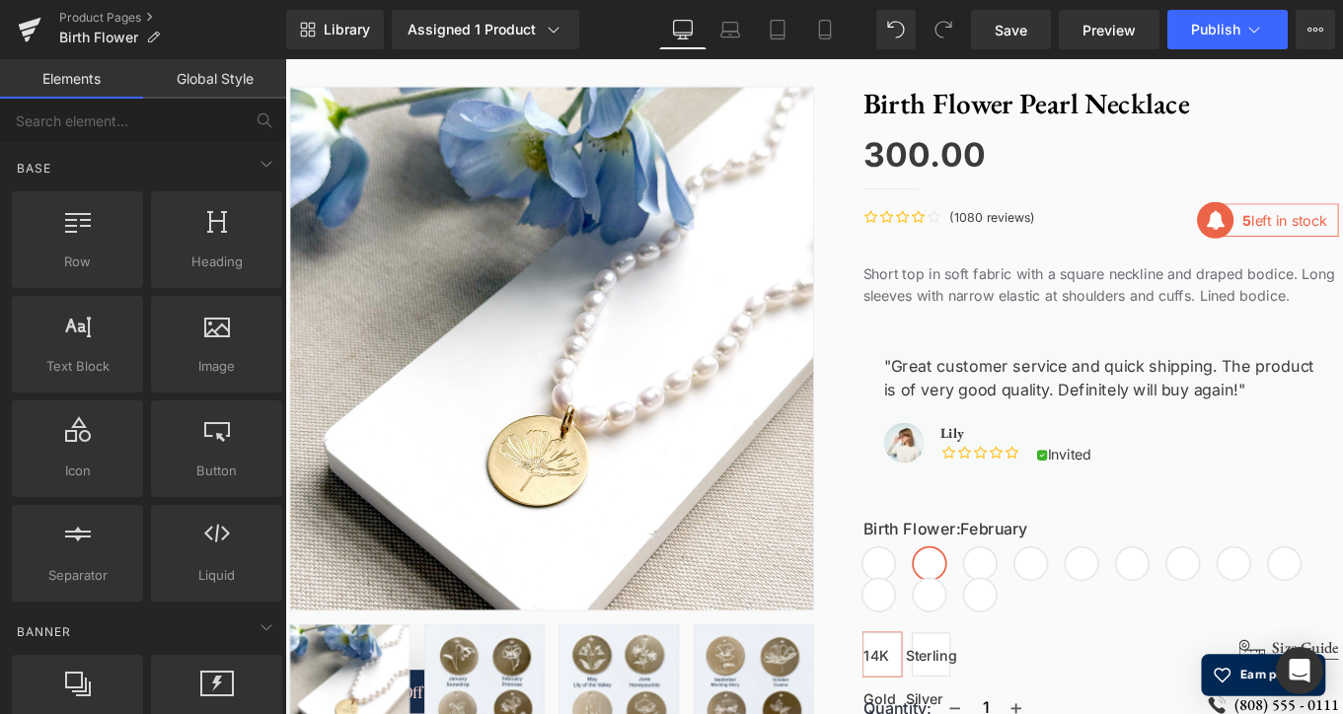
scroll to position [221, 0]
